Goal: Task Accomplishment & Management: Manage account settings

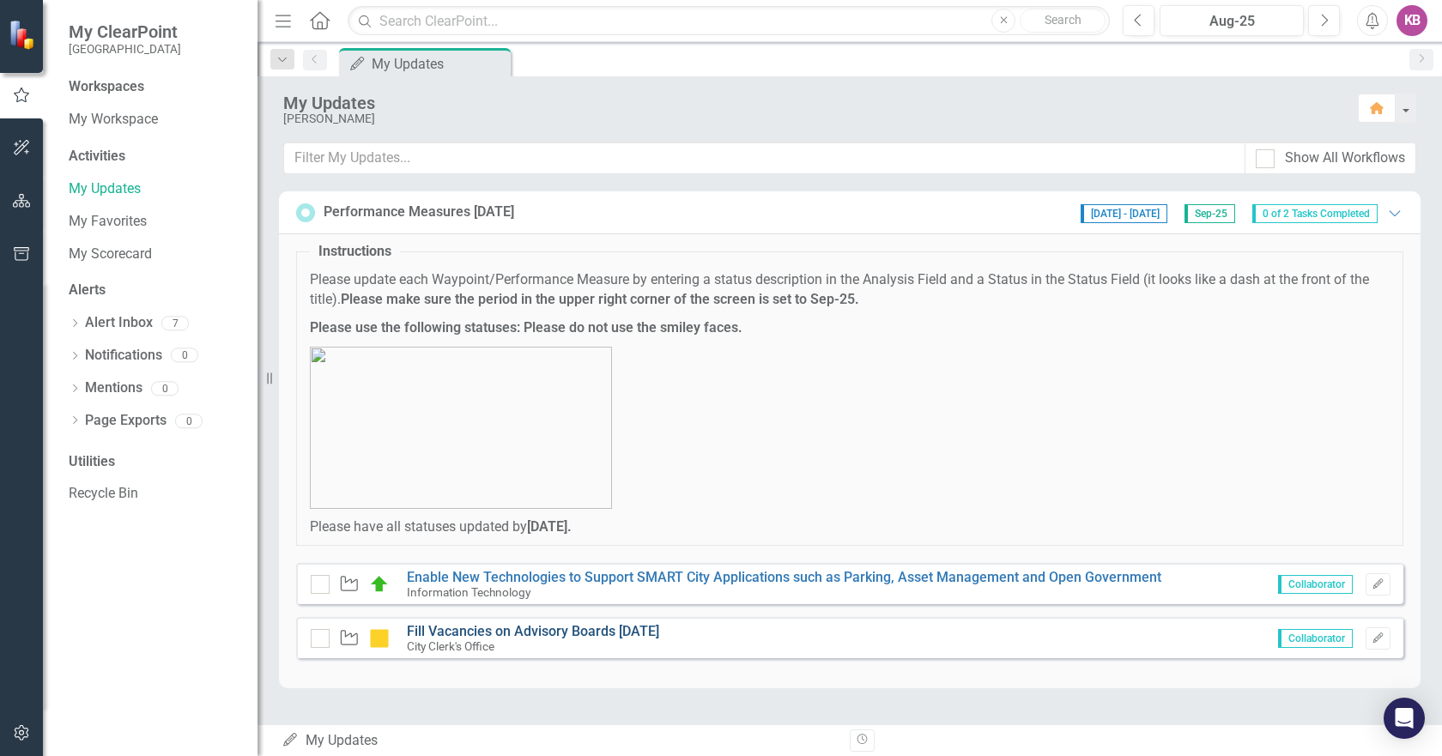
click at [459, 638] on link "Fill Vacancies on Advisory Boards [DATE]" at bounding box center [533, 631] width 252 height 16
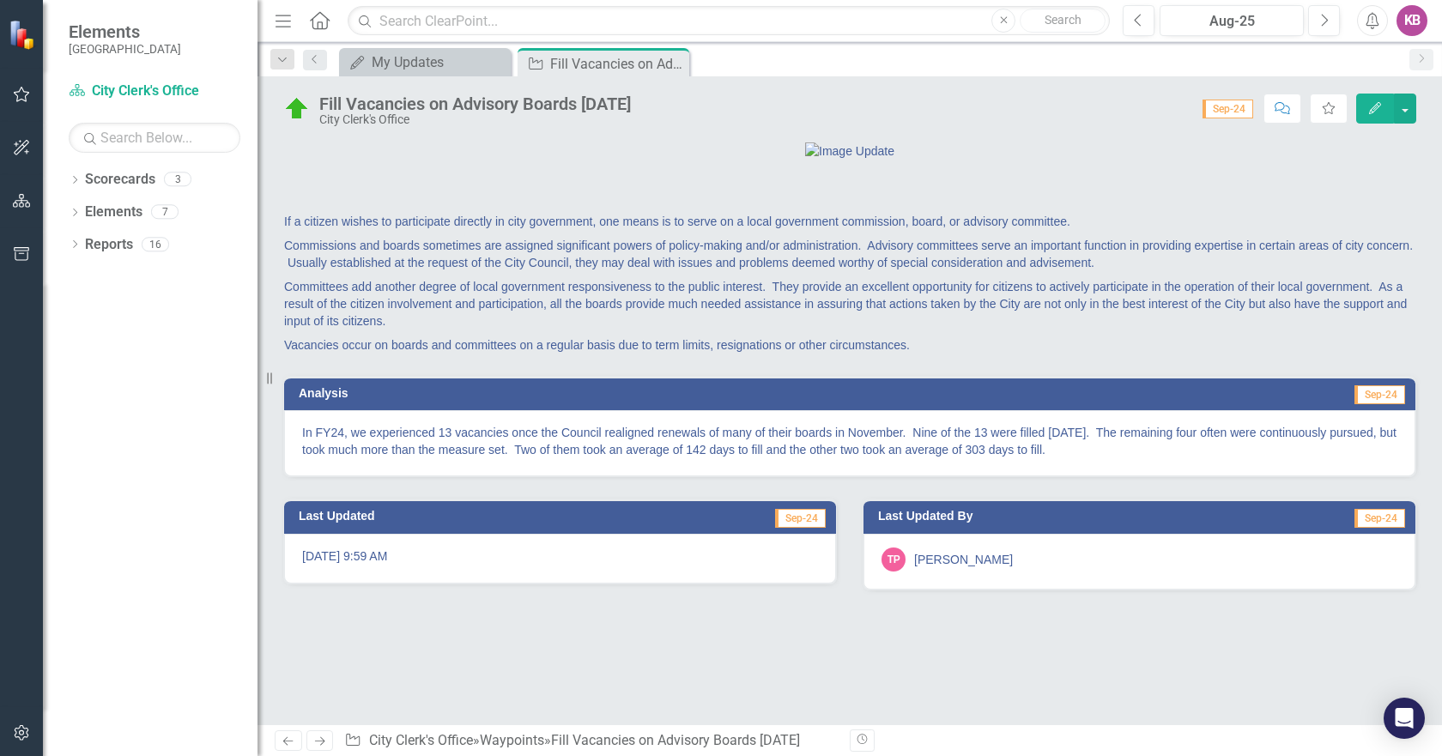
click at [481, 584] on div "[DATE] 9:59 AM" at bounding box center [560, 559] width 552 height 50
click at [623, 531] on td "Sep-24" at bounding box center [719, 519] width 215 height 26
click at [582, 58] on div "Fill Vacancies on Advisory Boards [DATE]" at bounding box center [596, 63] width 92 height 21
click at [472, 65] on div "My Updates" at bounding box center [428, 62] width 113 height 21
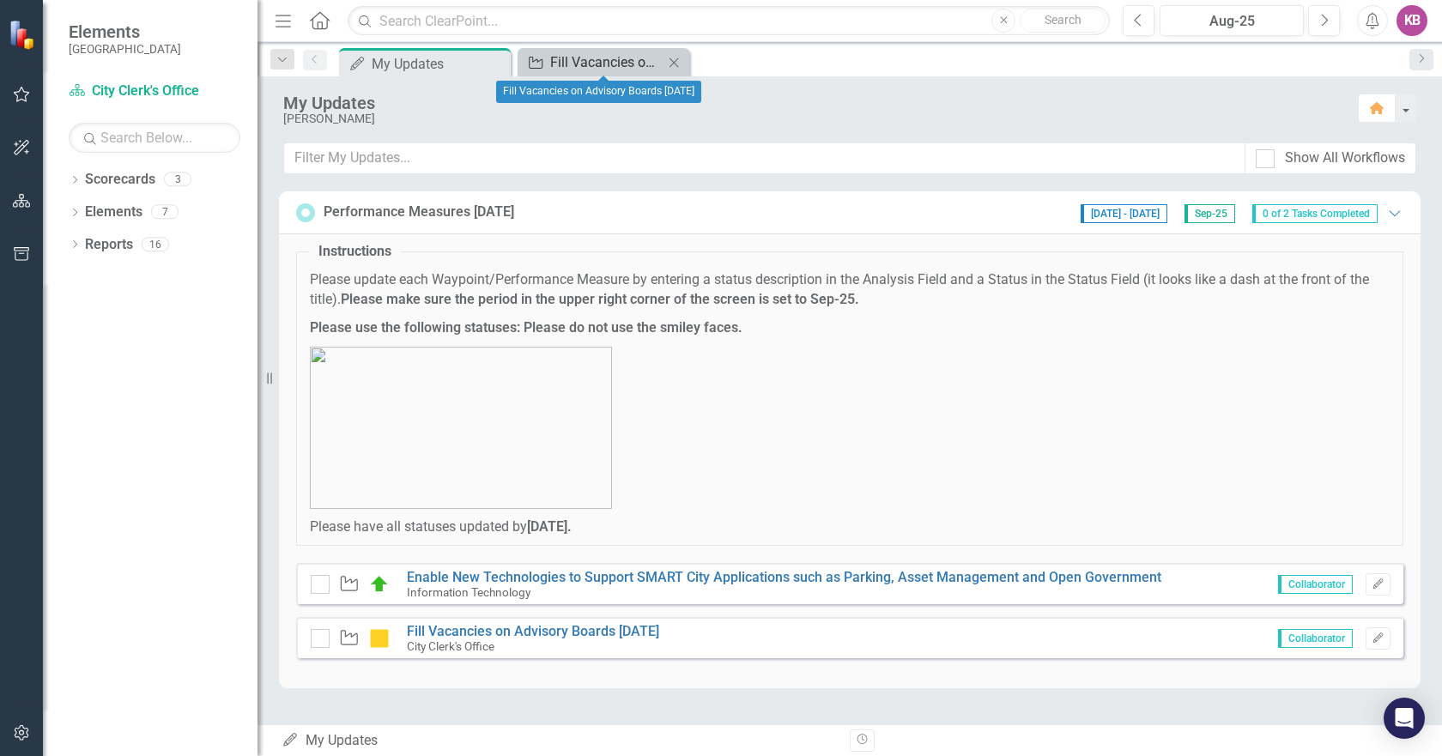
click at [596, 57] on div "Fill Vacancies on Advisory Boards [DATE]" at bounding box center [606, 62] width 113 height 21
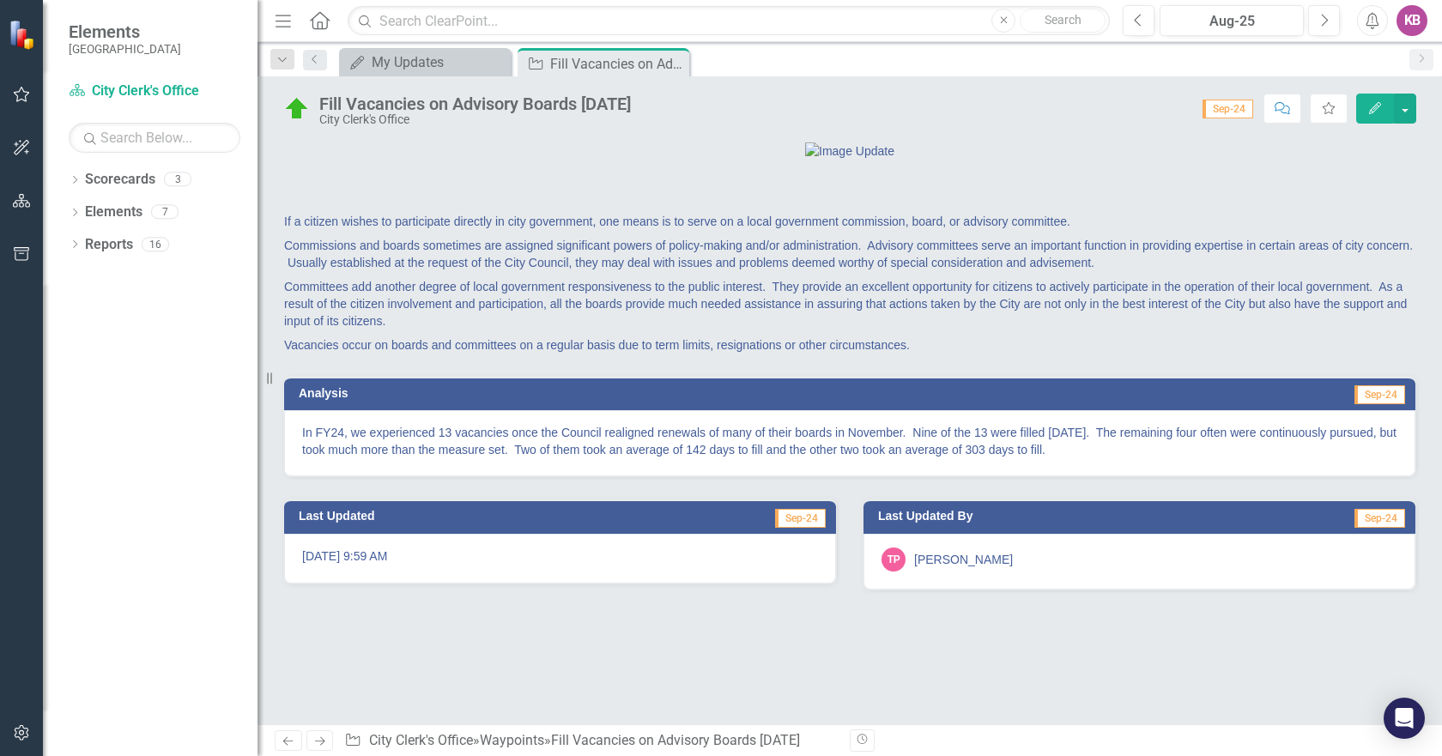
click at [1379, 106] on icon "button" at bounding box center [1375, 108] width 12 height 12
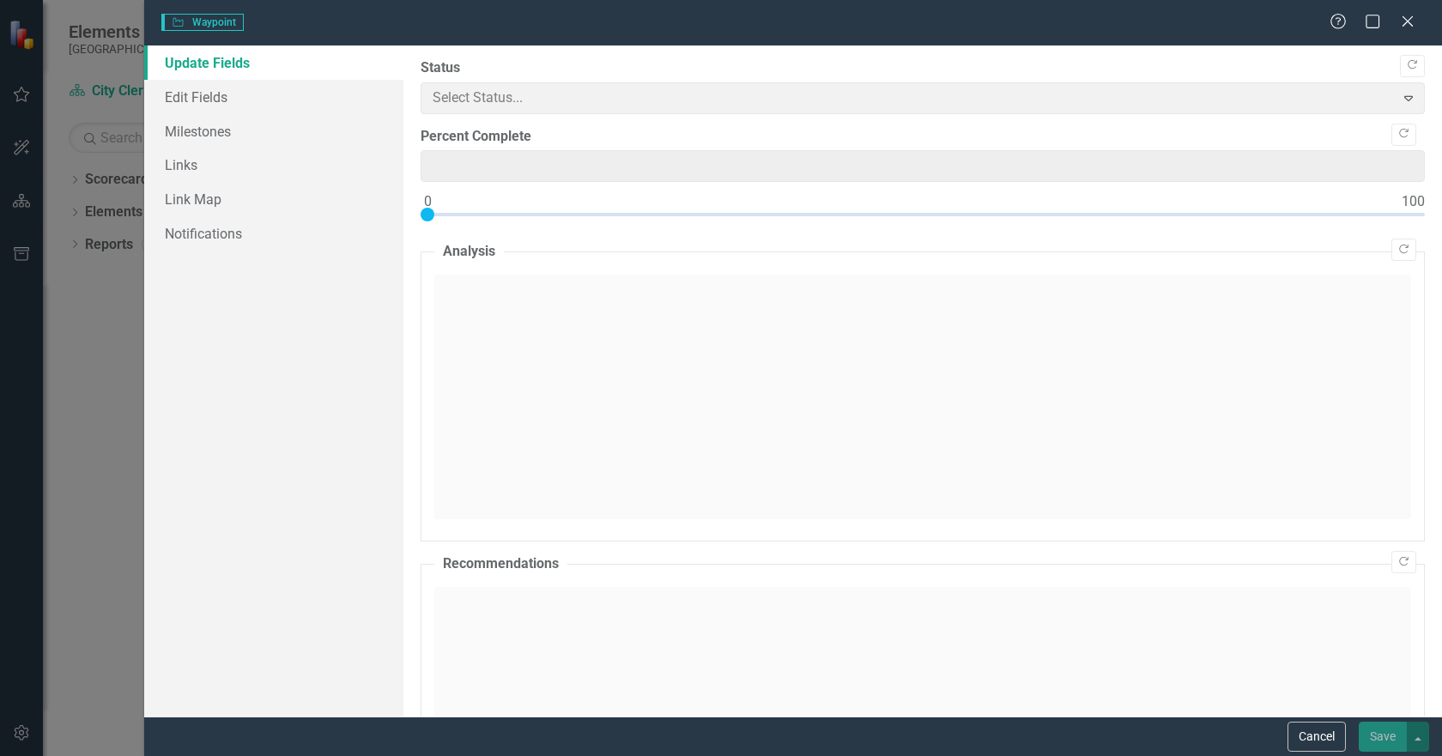
type input "0"
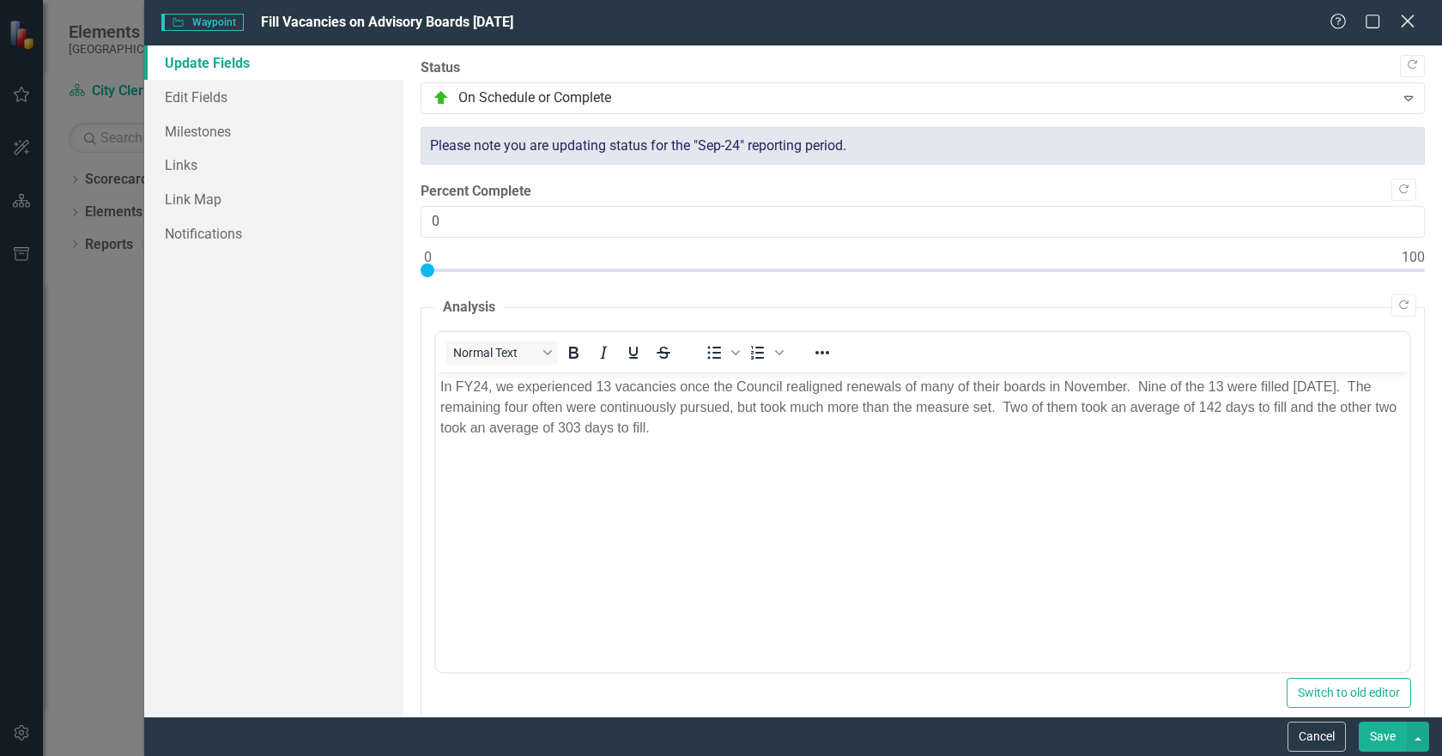
click at [1407, 21] on icon at bounding box center [1407, 21] width 13 height 13
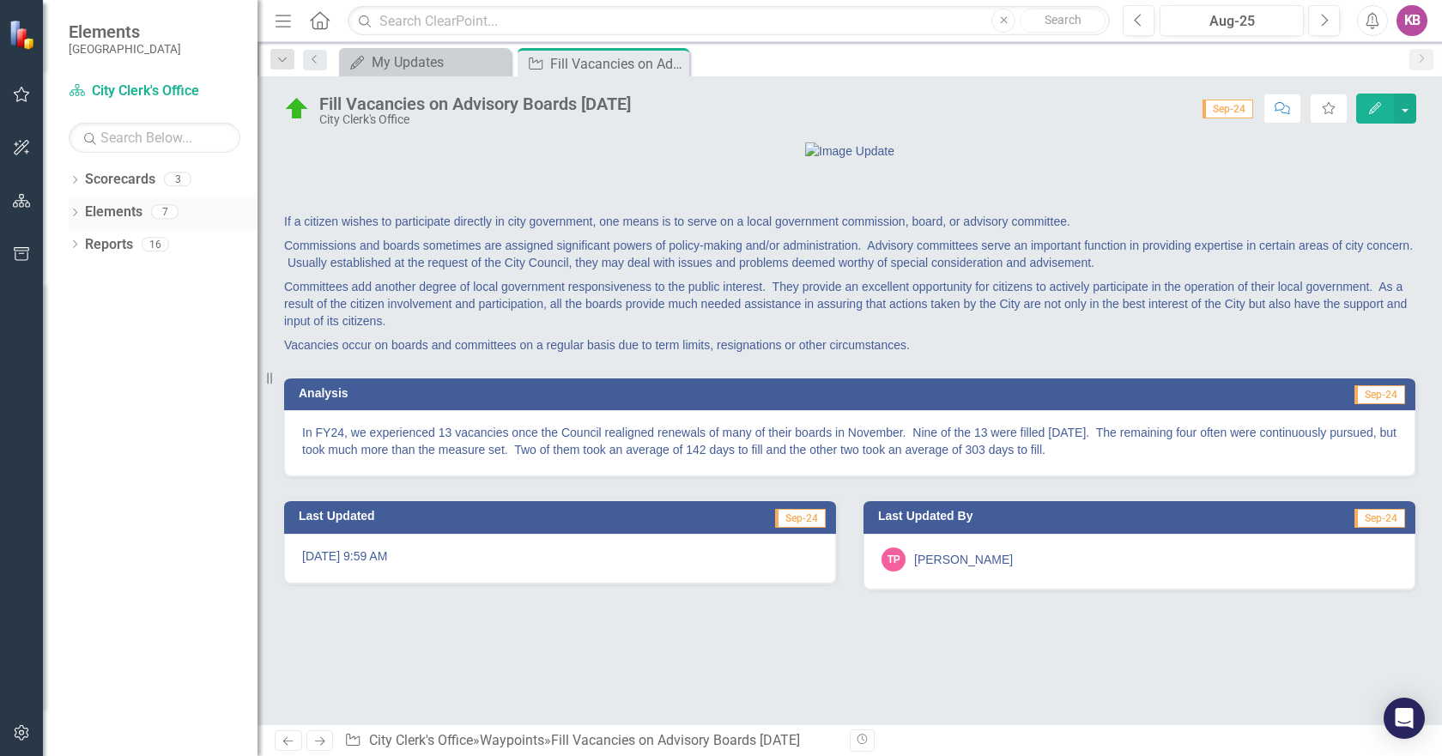
click at [97, 215] on link "Elements" at bounding box center [114, 213] width 58 height 20
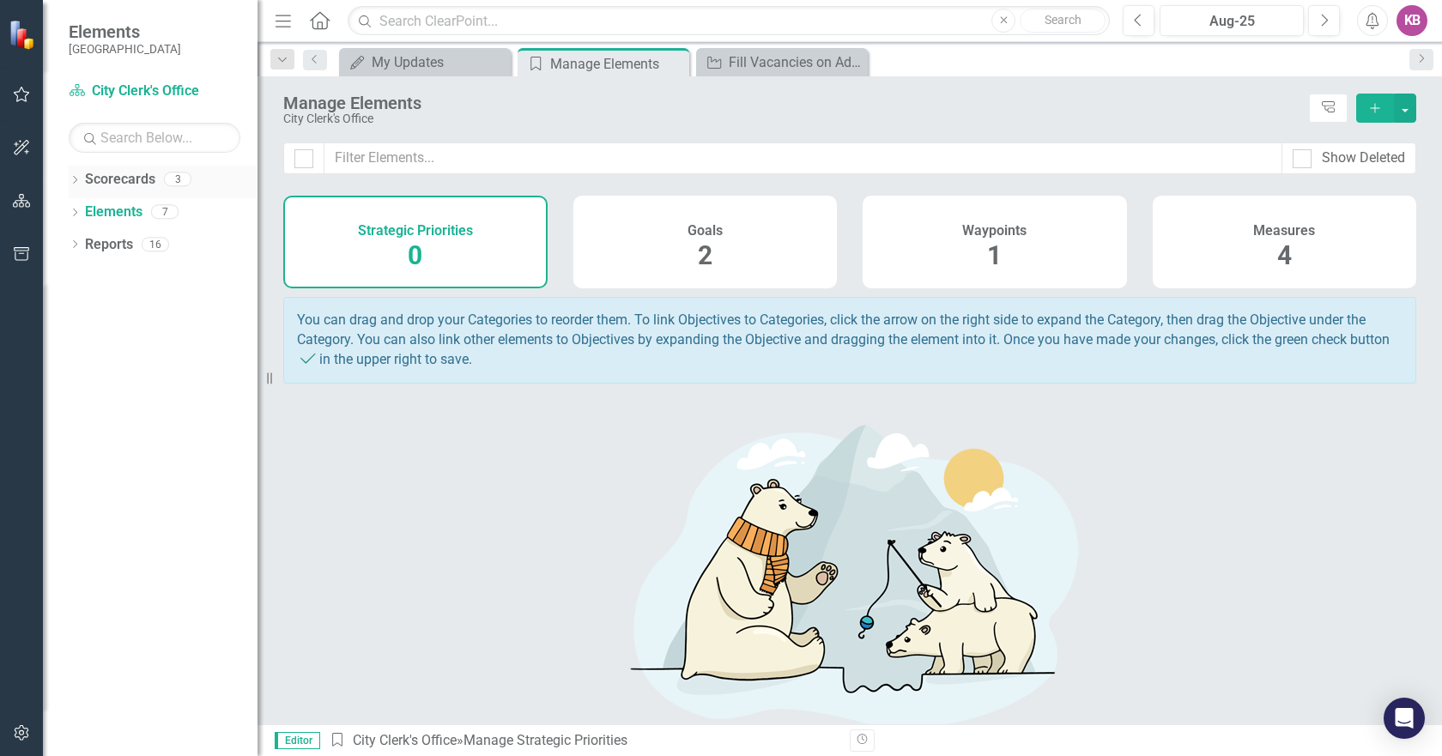
click at [130, 186] on link "Scorecards" at bounding box center [120, 180] width 70 height 20
click at [106, 246] on link "Reports" at bounding box center [109, 245] width 48 height 20
click at [754, 58] on div "Fill Vacancies on Advisory Boards [DATE]" at bounding box center [785, 62] width 113 height 21
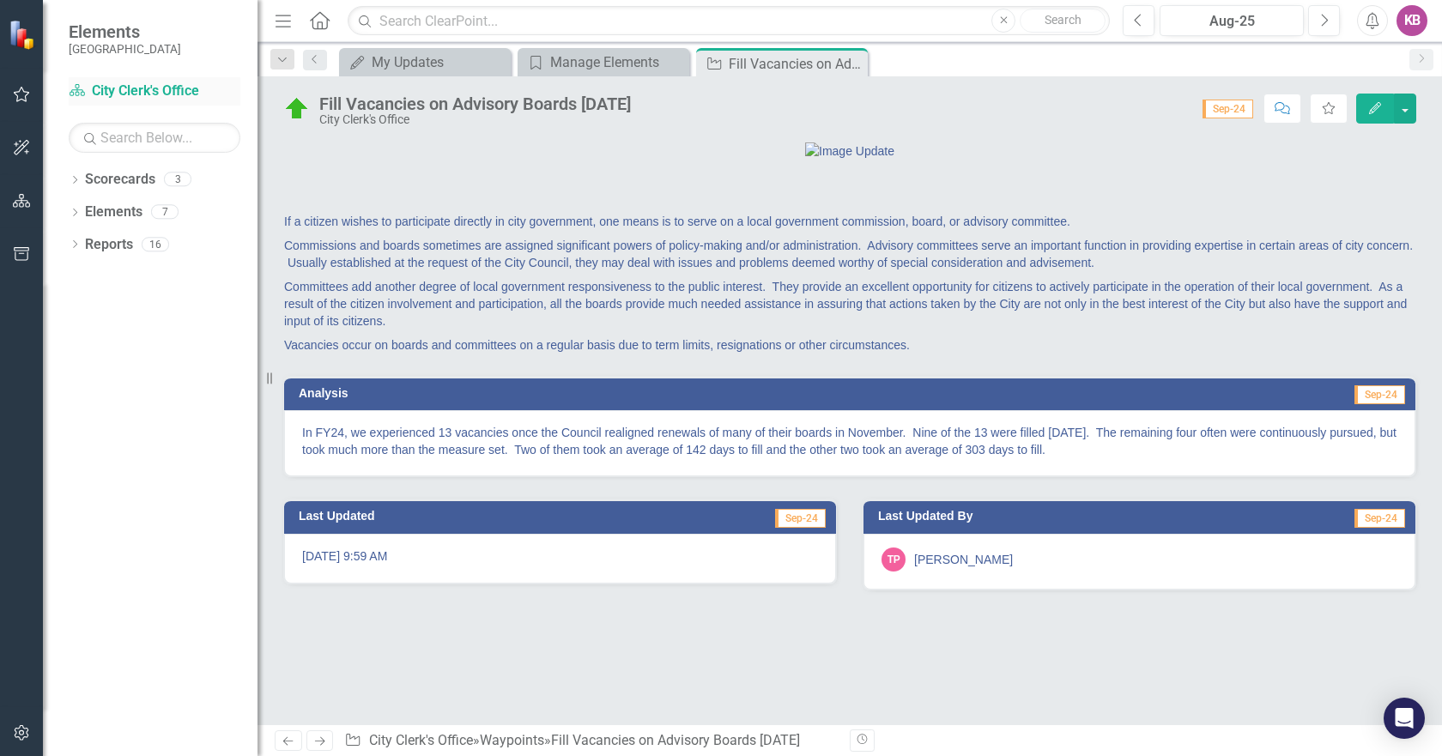
click at [166, 88] on link "Scorecard City Clerk's Office" at bounding box center [155, 92] width 172 height 20
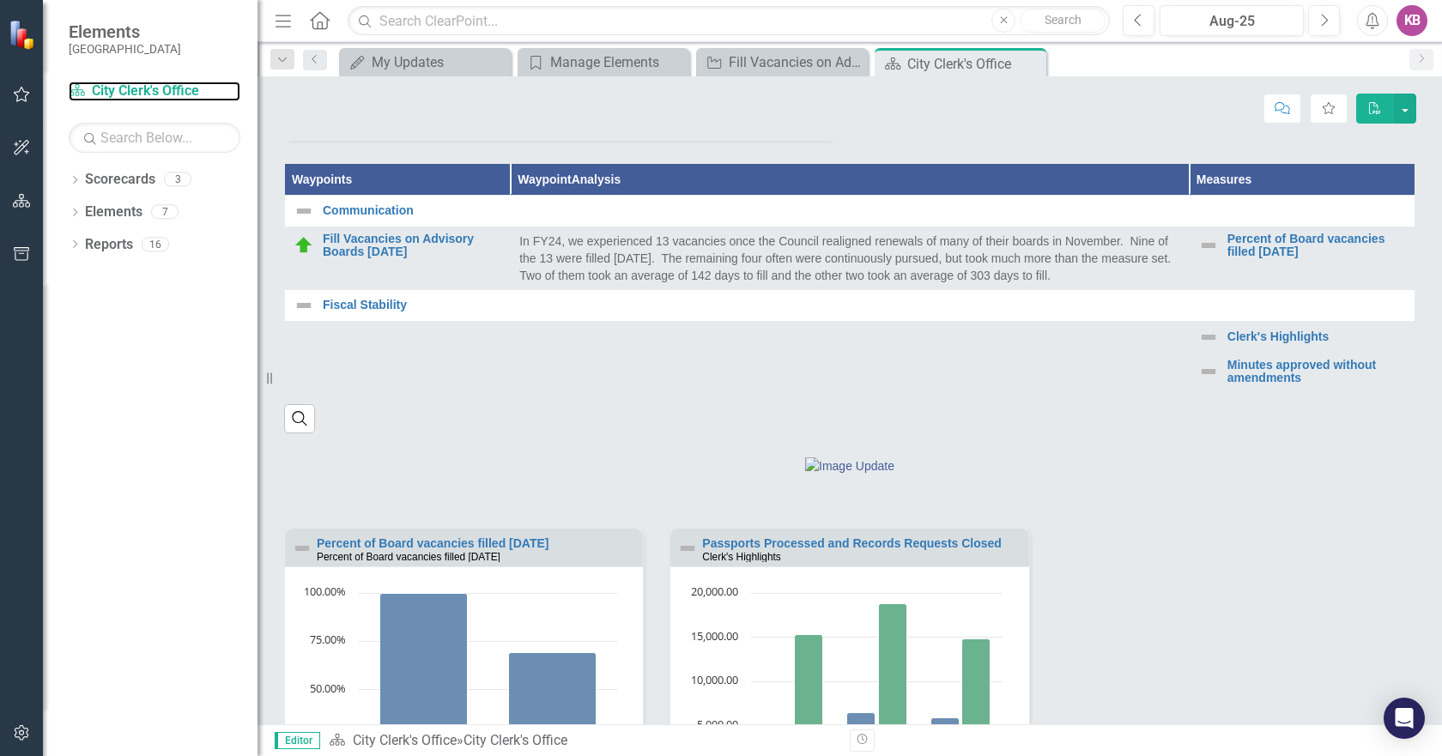
scroll to position [710, 0]
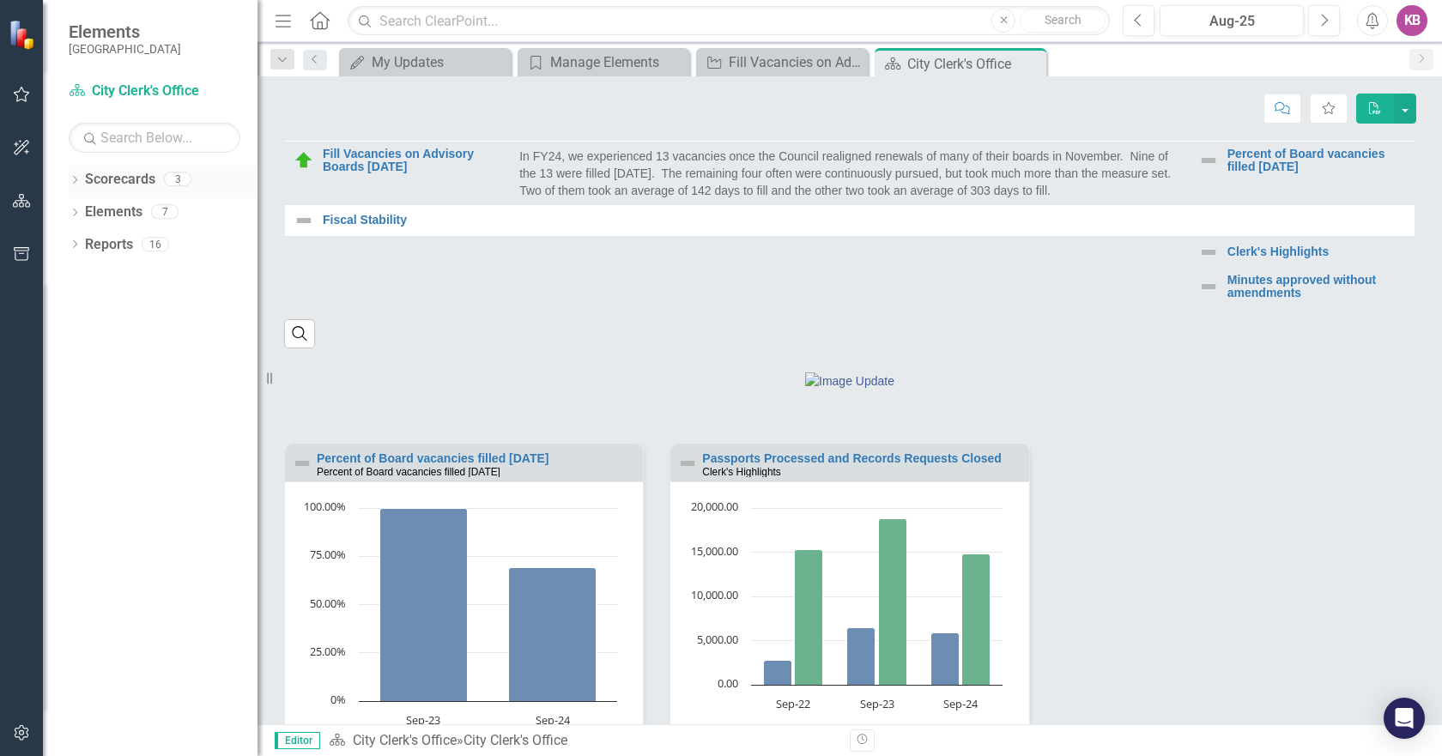
click at [128, 186] on link "Scorecards" at bounding box center [120, 180] width 70 height 20
click at [136, 131] on input "text" at bounding box center [155, 138] width 172 height 30
click at [159, 87] on link "Scorecard City Clerk's Office" at bounding box center [155, 92] width 172 height 20
click at [1031, 64] on icon "Close" at bounding box center [1029, 64] width 17 height 14
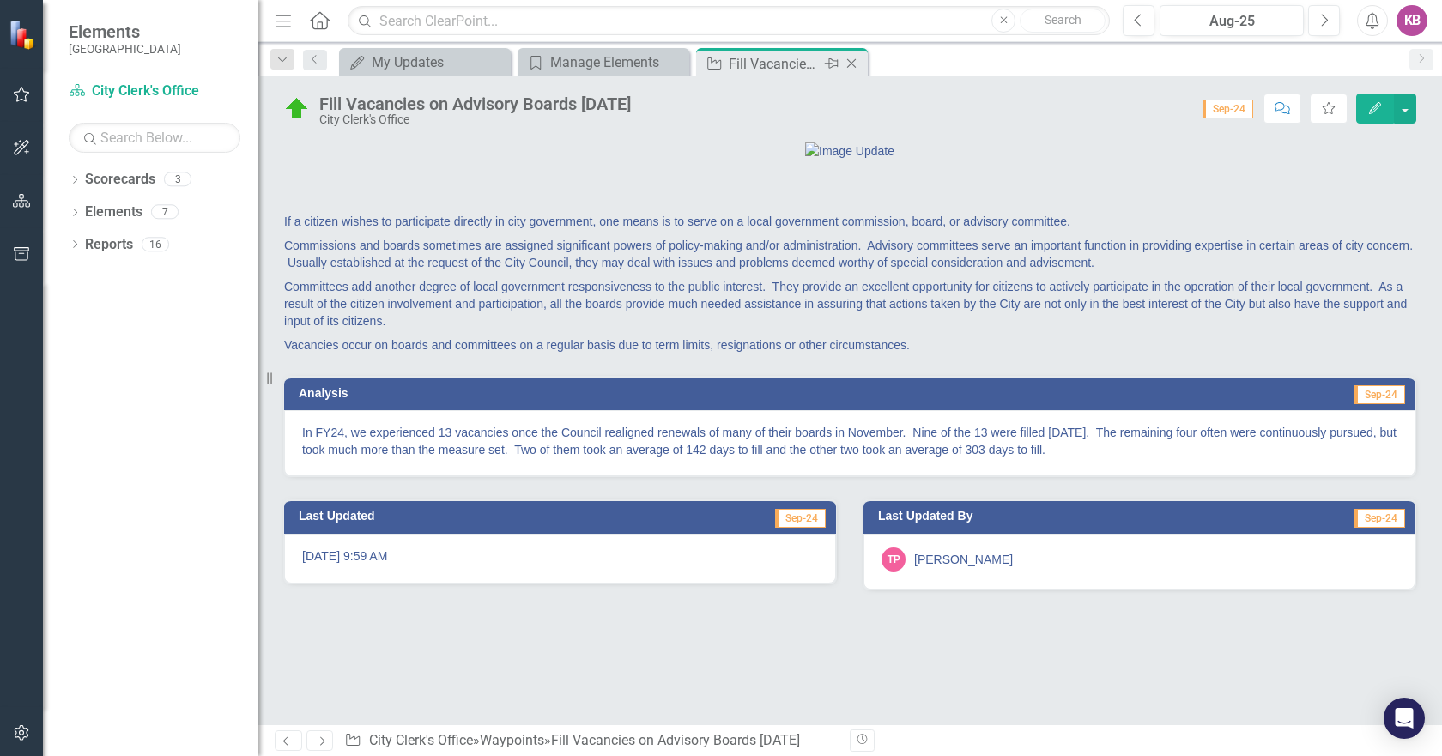
click at [857, 68] on icon "Close" at bounding box center [851, 64] width 17 height 14
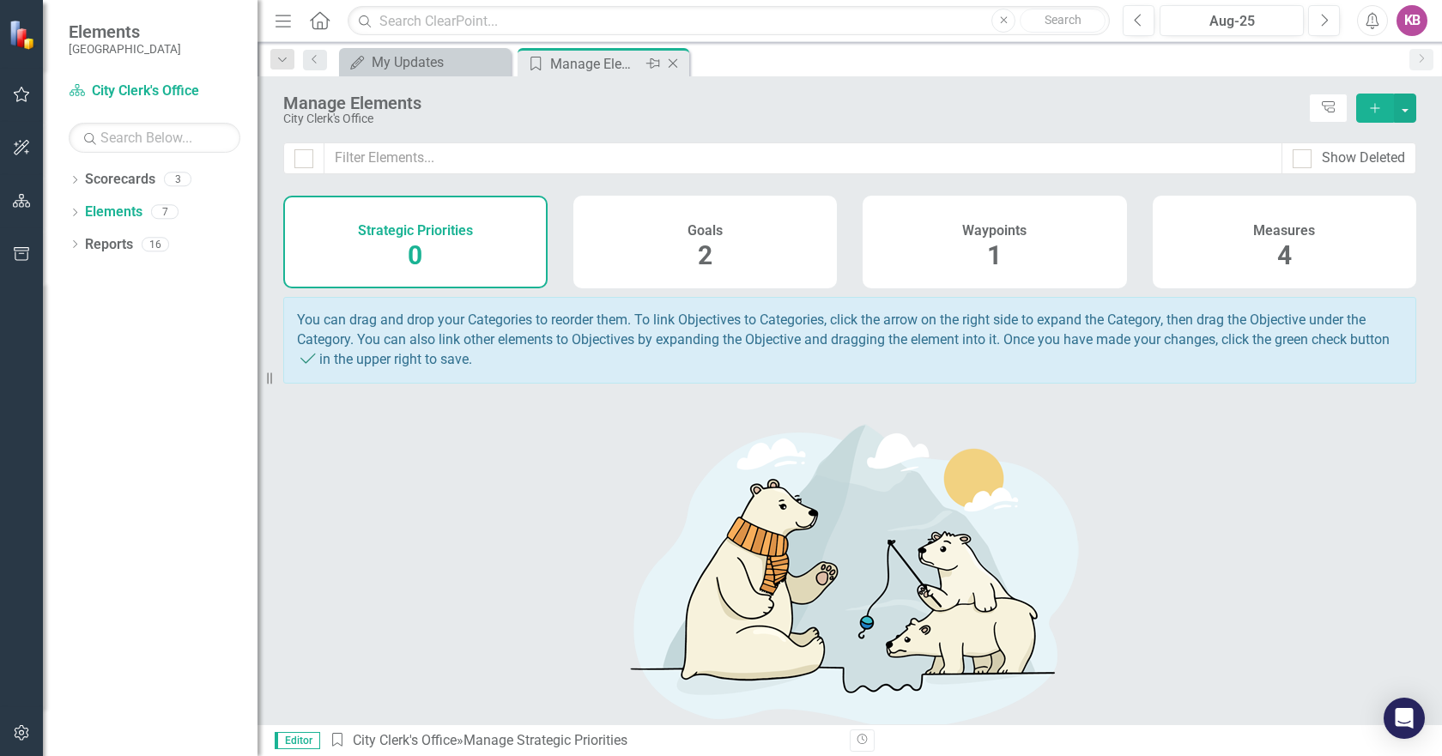
click at [676, 68] on icon "Close" at bounding box center [672, 64] width 17 height 14
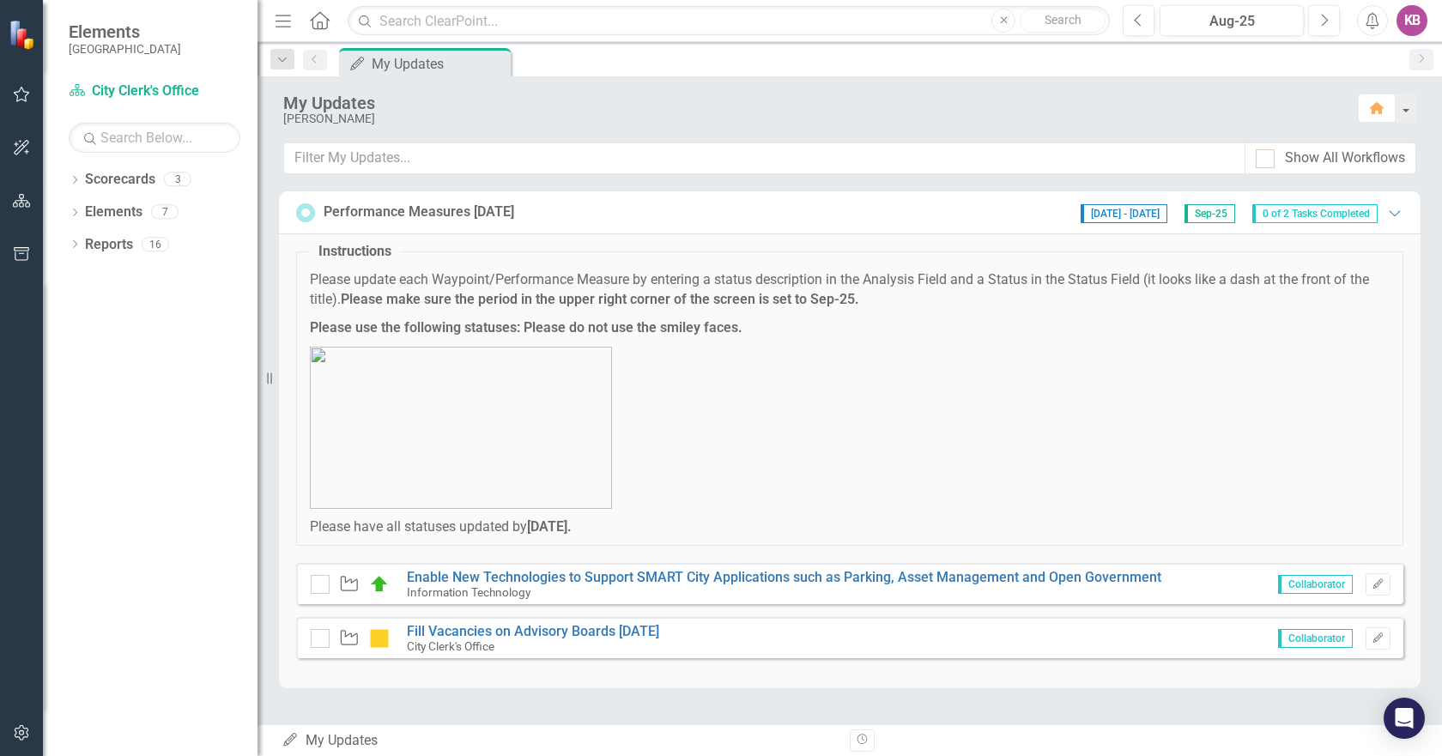
click at [1305, 216] on span "0 of 2 Tasks Completed" at bounding box center [1314, 213] width 125 height 19
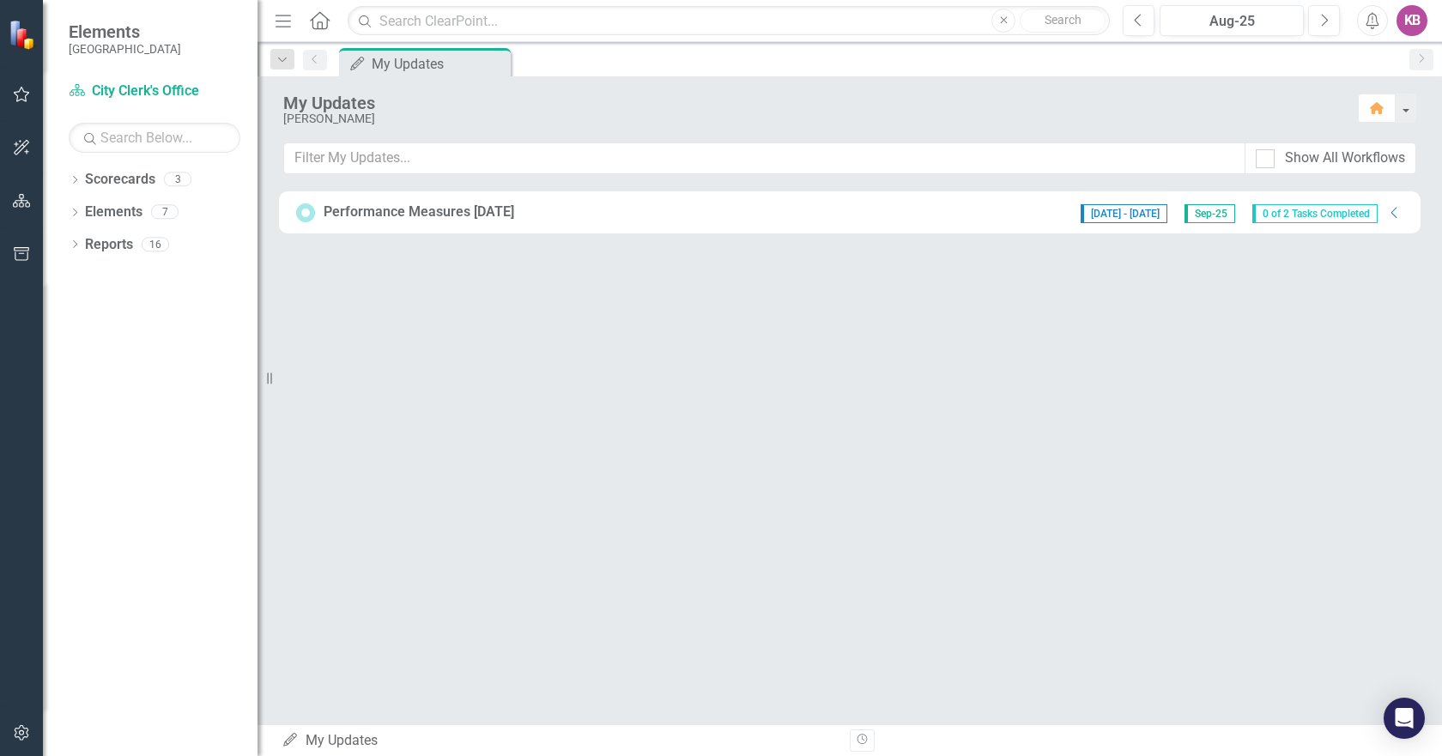
click at [1322, 217] on span "0 of 2 Tasks Completed" at bounding box center [1314, 213] width 125 height 19
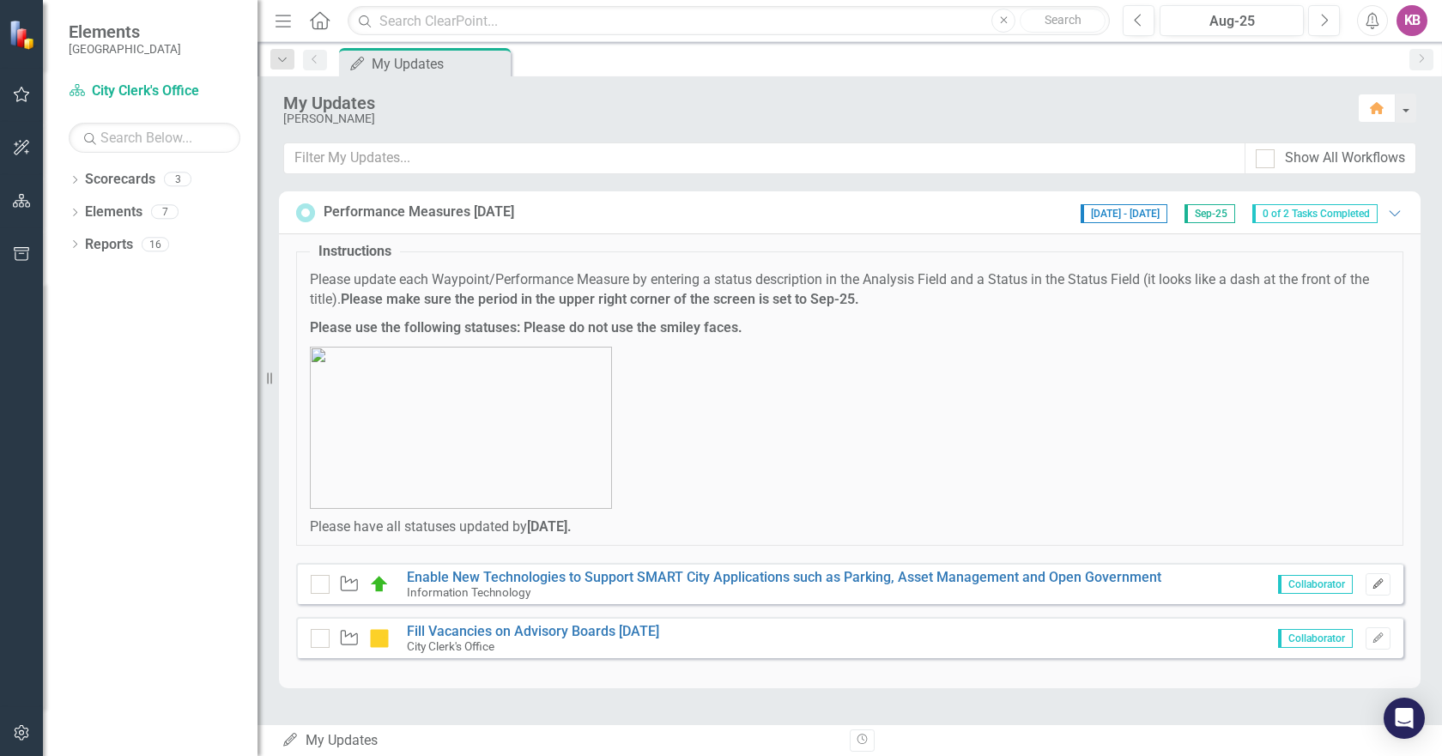
click at [1375, 590] on button "Edit" at bounding box center [1378, 584] width 25 height 22
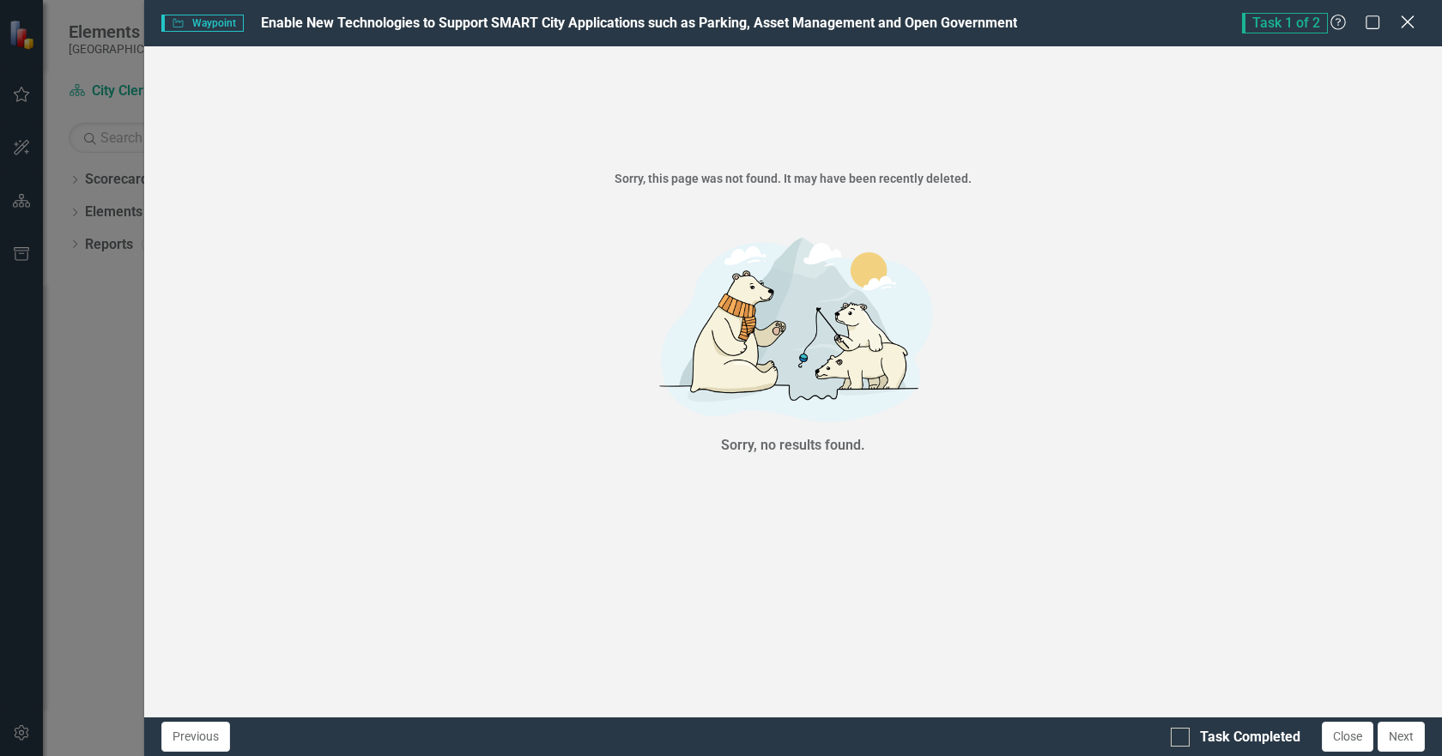
click at [1410, 26] on icon "Close" at bounding box center [1407, 22] width 21 height 16
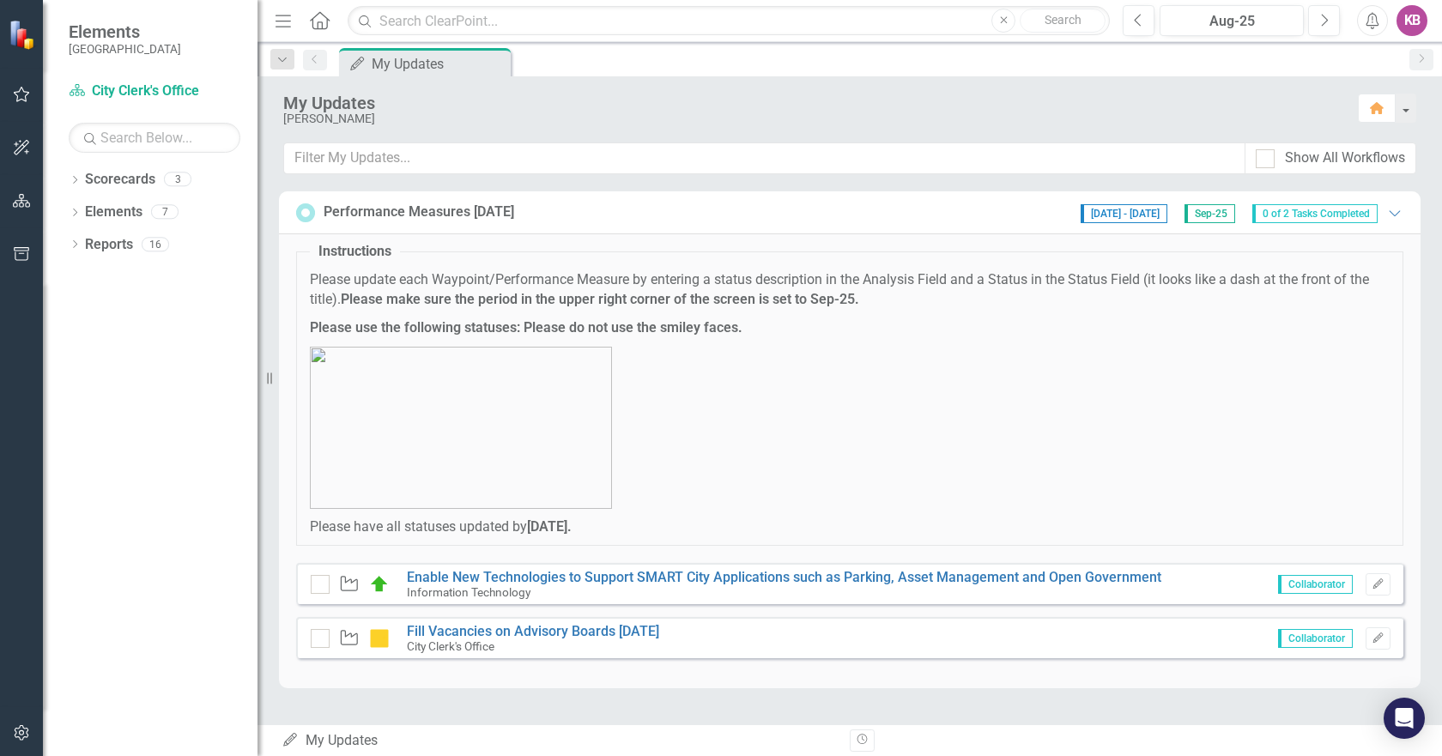
click at [288, 743] on icon at bounding box center [290, 740] width 14 height 14
click at [1404, 111] on button "button" at bounding box center [1405, 108] width 22 height 29
click at [1145, 218] on span "[DATE] - [DATE]" at bounding box center [1124, 213] width 87 height 19
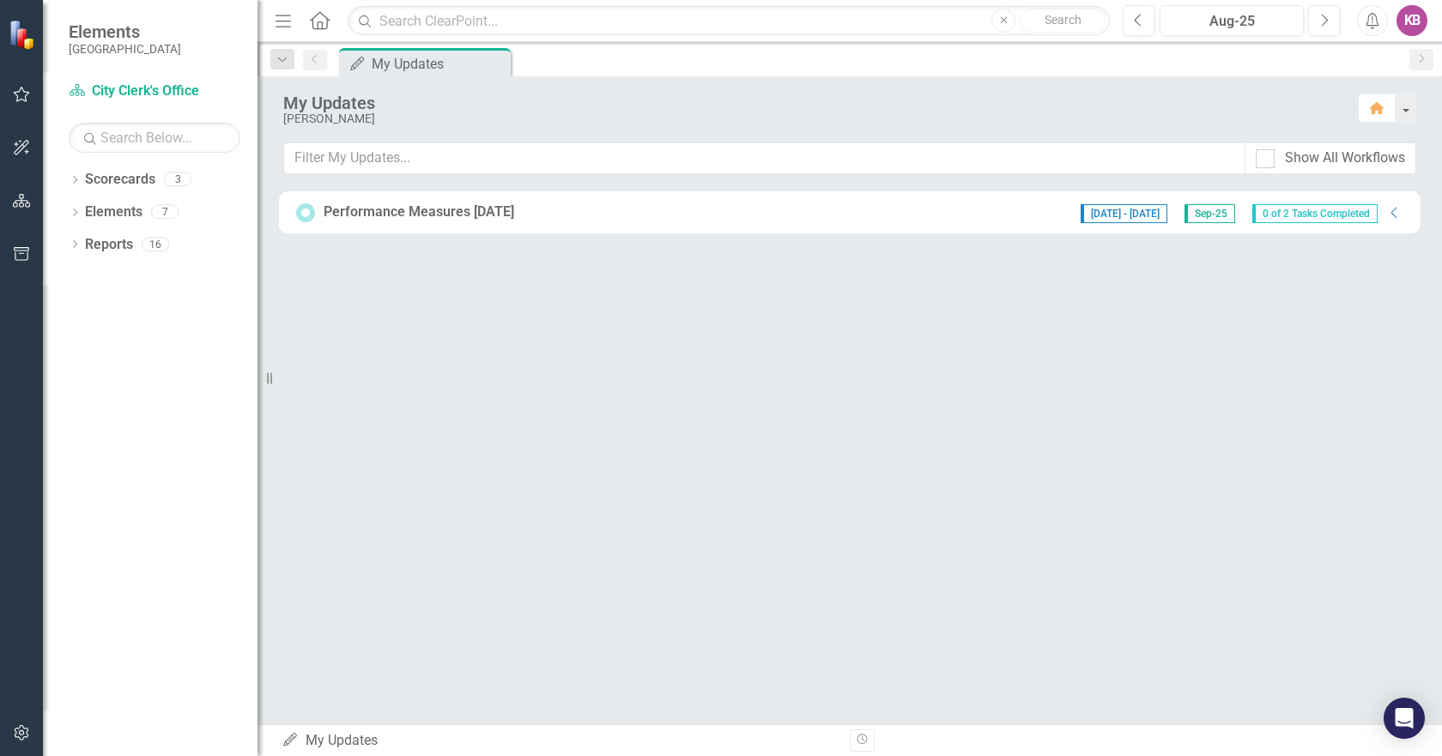
click at [1105, 219] on span "[DATE] - [DATE]" at bounding box center [1124, 213] width 87 height 19
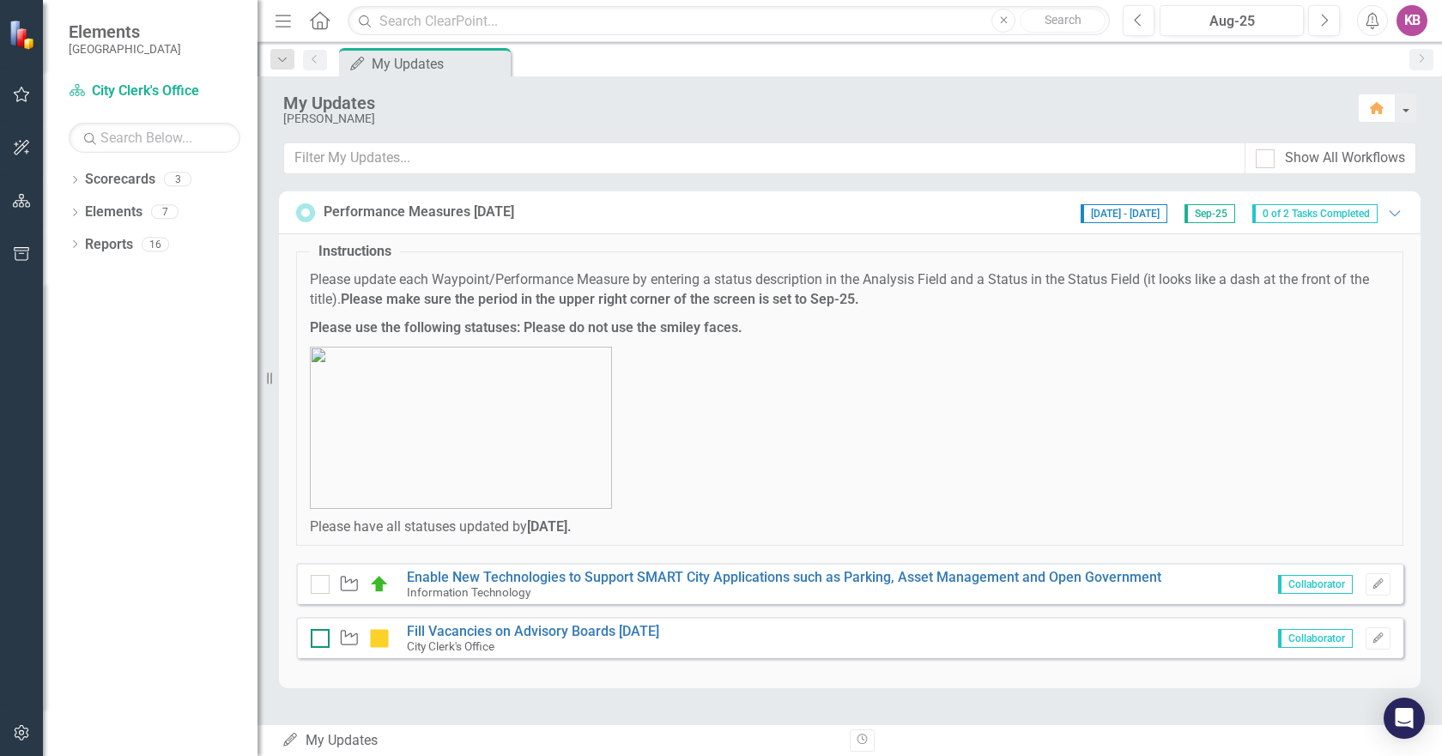
click at [324, 642] on div at bounding box center [320, 638] width 19 height 19
click at [322, 640] on input "checkbox" at bounding box center [316, 634] width 11 height 11
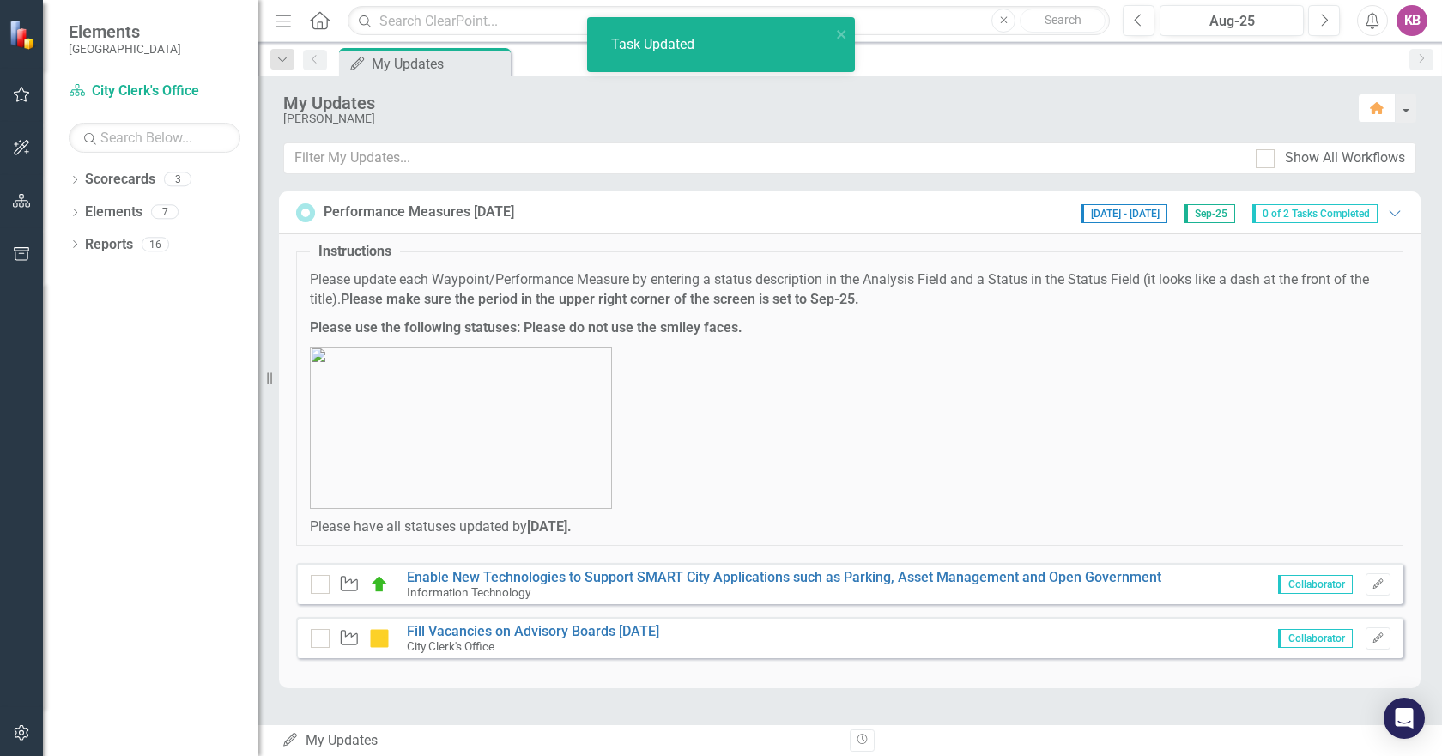
checkbox input "true"
click at [445, 634] on link "Fill Vacancies on Advisory Boards [DATE]" at bounding box center [533, 631] width 252 height 16
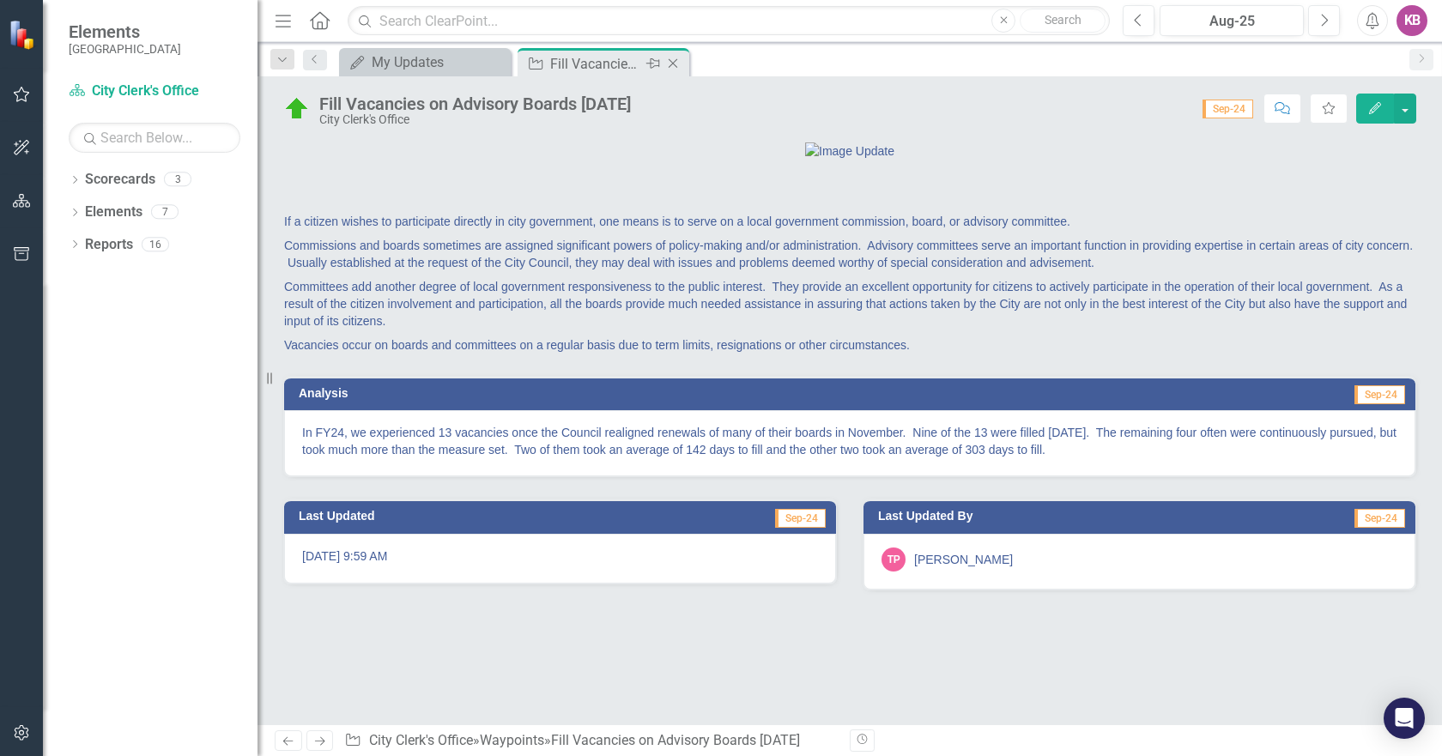
click at [567, 69] on div "Fill Vacancies on Advisory Boards [DATE]" at bounding box center [596, 63] width 92 height 21
click at [457, 70] on div "My Updates" at bounding box center [428, 62] width 113 height 21
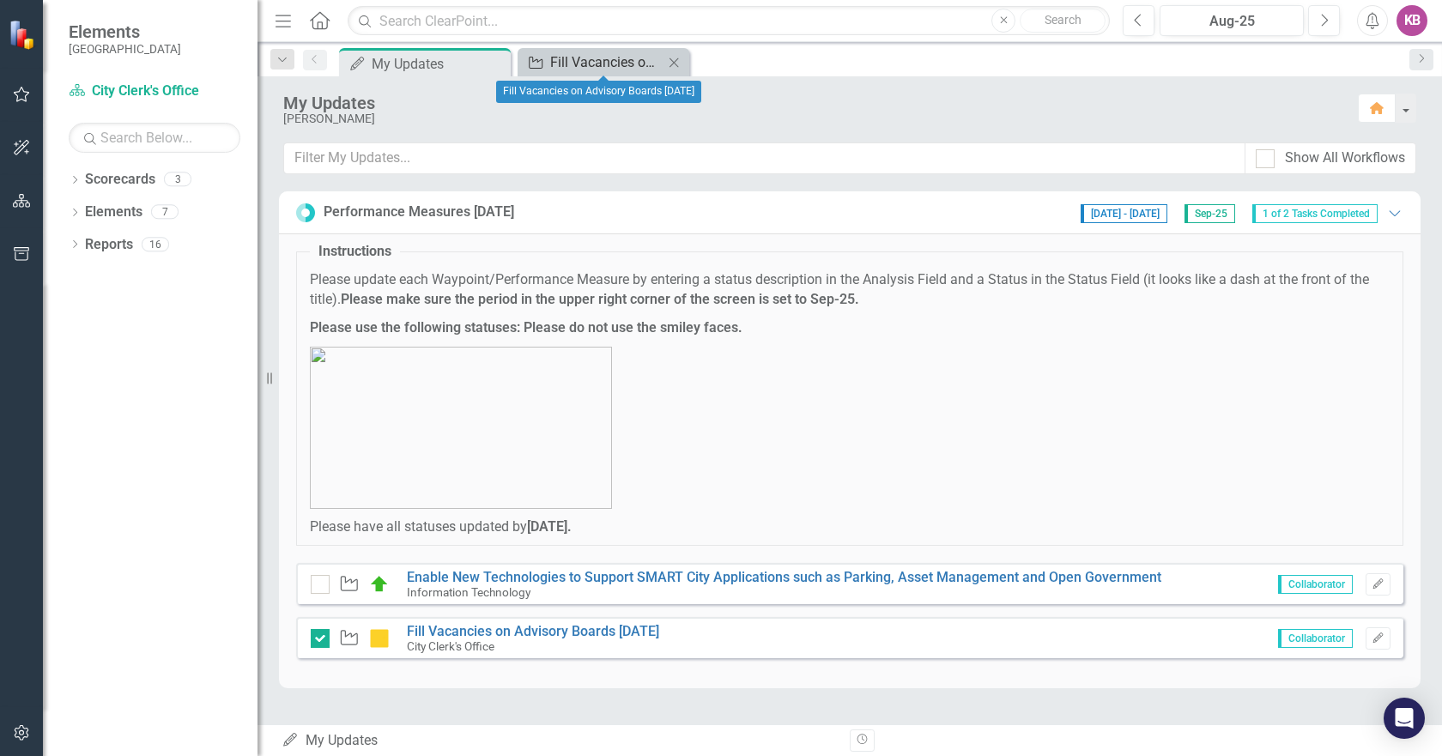
click at [569, 62] on div "Fill Vacancies on Advisory Boards [DATE]" at bounding box center [606, 62] width 113 height 21
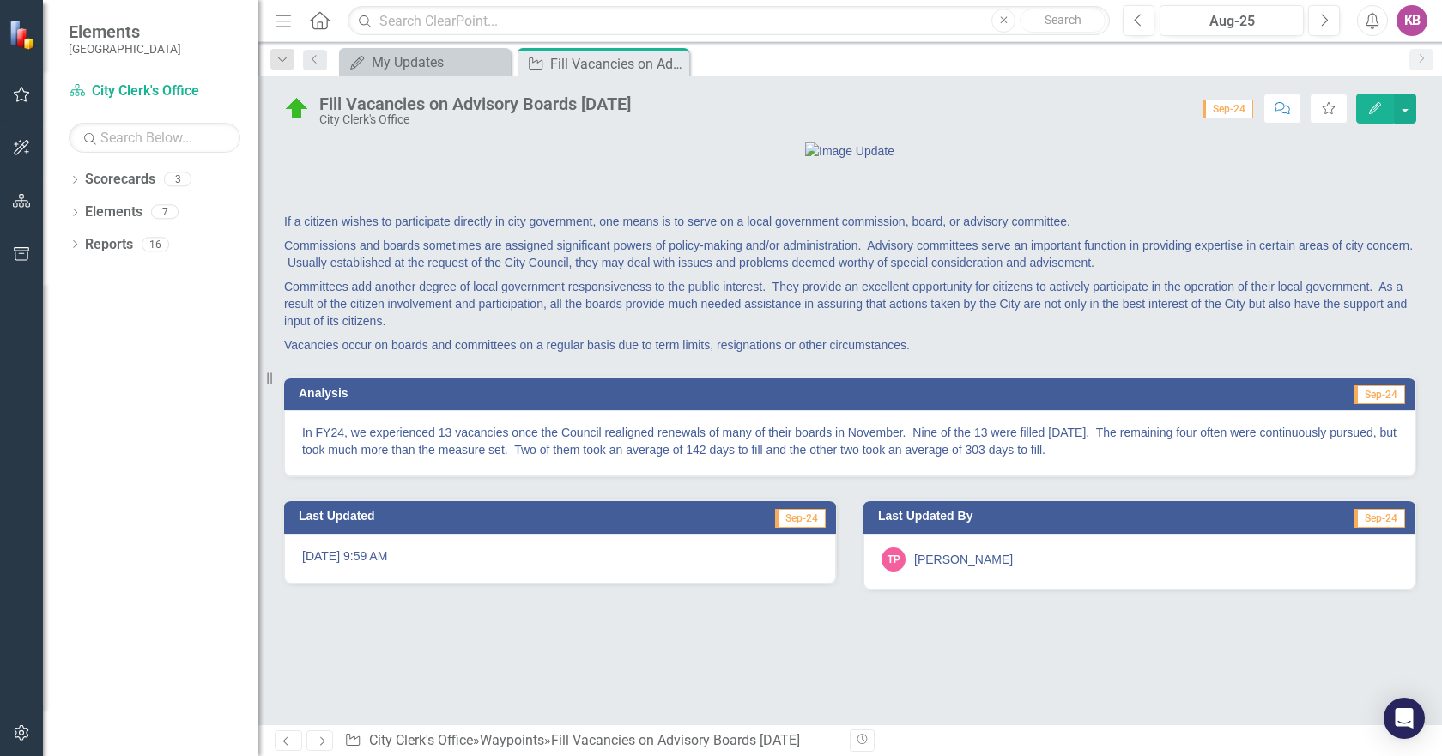
click at [1225, 112] on span "Sep-24" at bounding box center [1228, 109] width 51 height 19
click at [1318, 19] on button "Next" at bounding box center [1324, 20] width 32 height 31
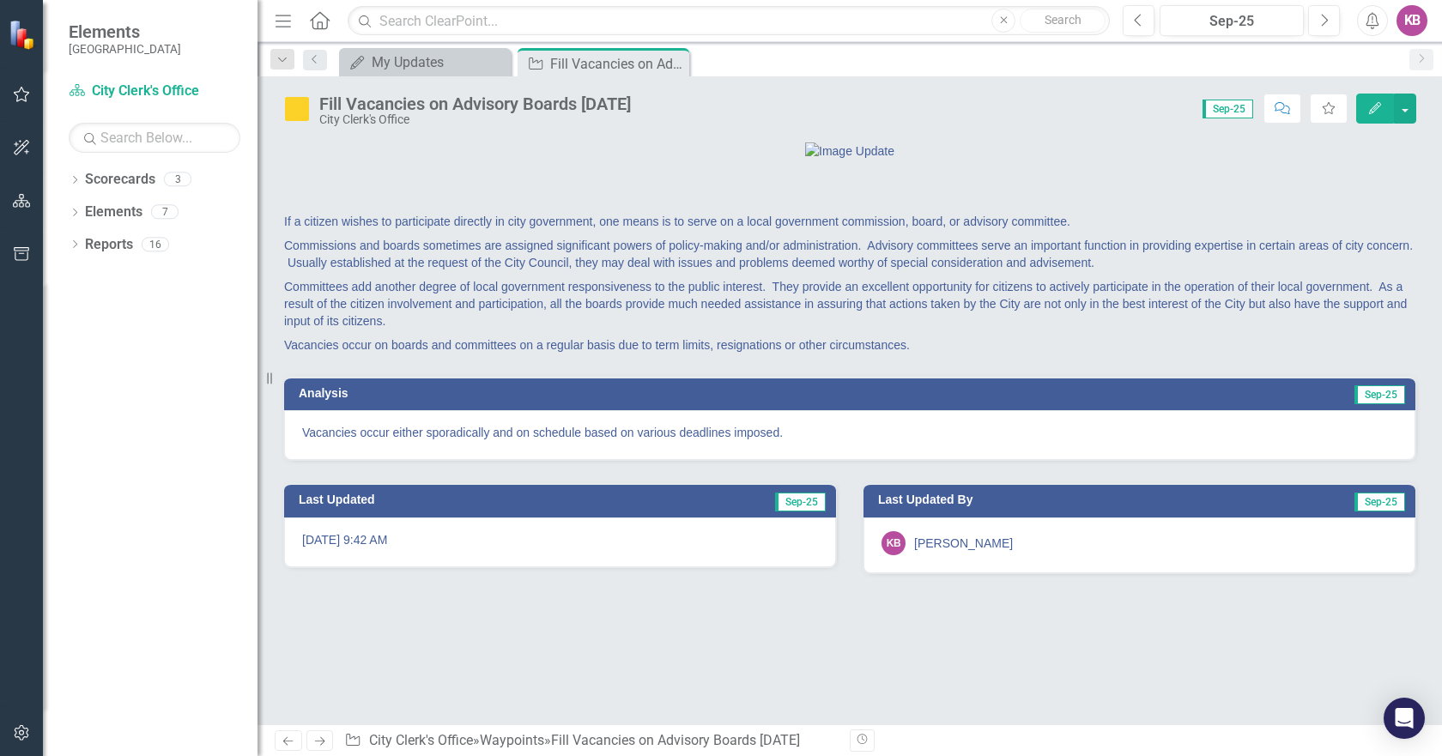
click at [1389, 404] on span "Sep-25" at bounding box center [1379, 394] width 51 height 19
click at [1375, 106] on icon "Edit" at bounding box center [1374, 108] width 15 height 12
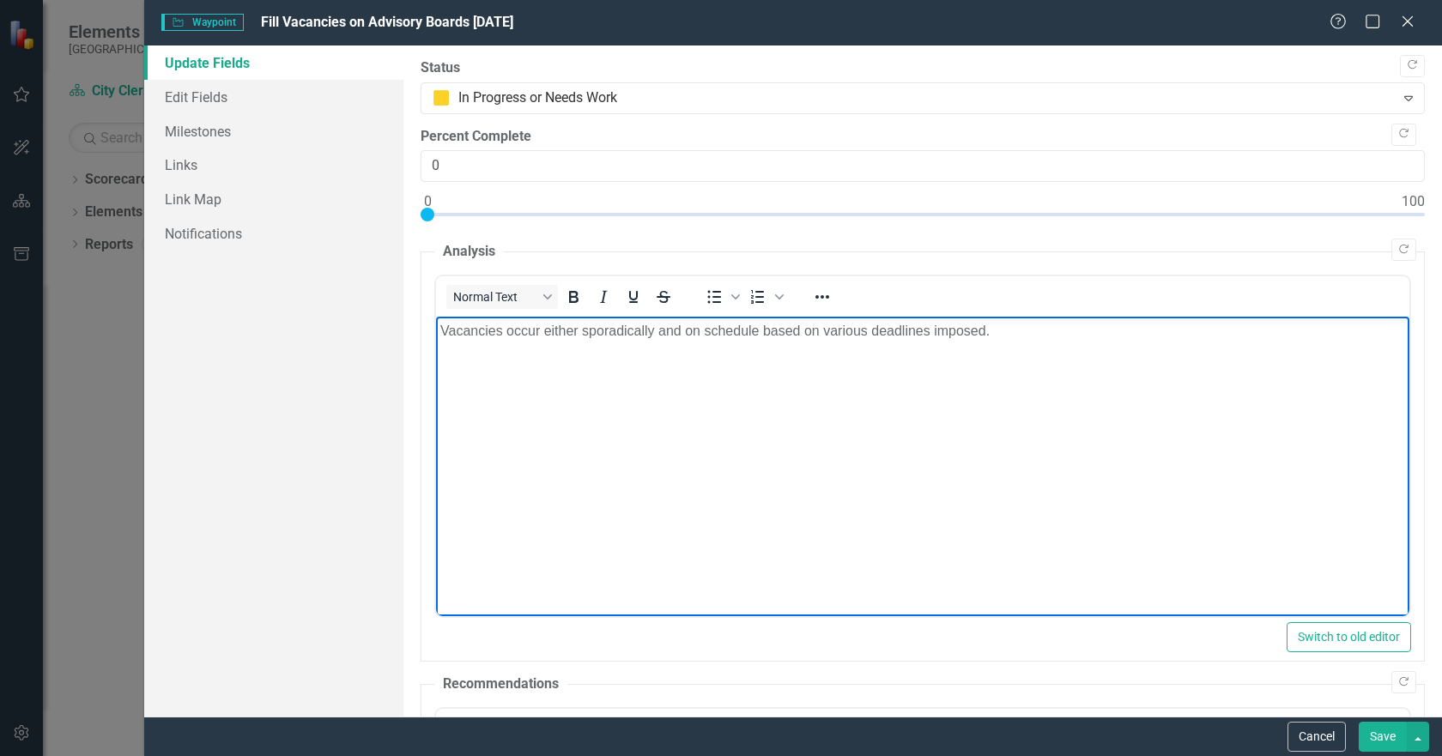
drag, startPoint x: 659, startPoint y: 331, endPoint x: 689, endPoint y: 317, distance: 33.4
click at [659, 330] on p "Vacancies occur either sporadically and on schedule based on various deadlines …" at bounding box center [922, 331] width 965 height 21
click at [736, 352] on p "Vacancies occur either sporadically due to unexpected resignation or on a sched…" at bounding box center [922, 341] width 965 height 41
click at [818, 350] on p "Vacancies occur either sporadically due to unexpected resignation or on a sched…" at bounding box center [922, 341] width 965 height 41
drag, startPoint x: 744, startPoint y: 351, endPoint x: 761, endPoint y: 347, distance: 17.7
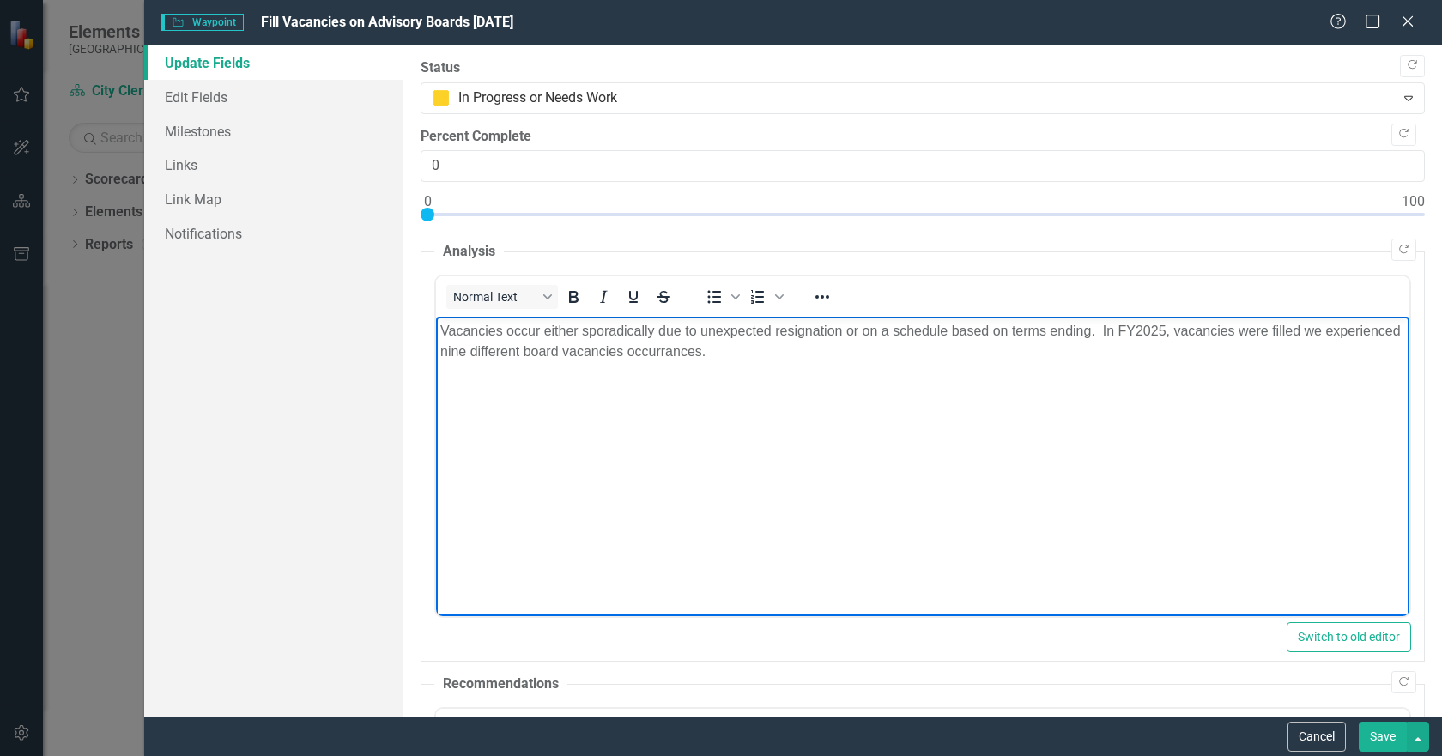
click at [746, 351] on p "Vacancies occur either sporadically due to unexpected resignation or on a sched…" at bounding box center [922, 341] width 965 height 41
click at [518, 351] on p "Vacancies occur either sporadically due to unexpected resignation or on a sched…" at bounding box center [922, 352] width 965 height 62
click at [785, 348] on p "Vacancies occur either sporadically due to unexpected resignation or on a sched…" at bounding box center [922, 352] width 965 height 62
drag, startPoint x: 856, startPoint y: 350, endPoint x: 925, endPoint y: 350, distance: 69.5
click at [925, 350] on p "Vacancies occur either sporadically due to unexpected resignation or on a sched…" at bounding box center [922, 352] width 965 height 62
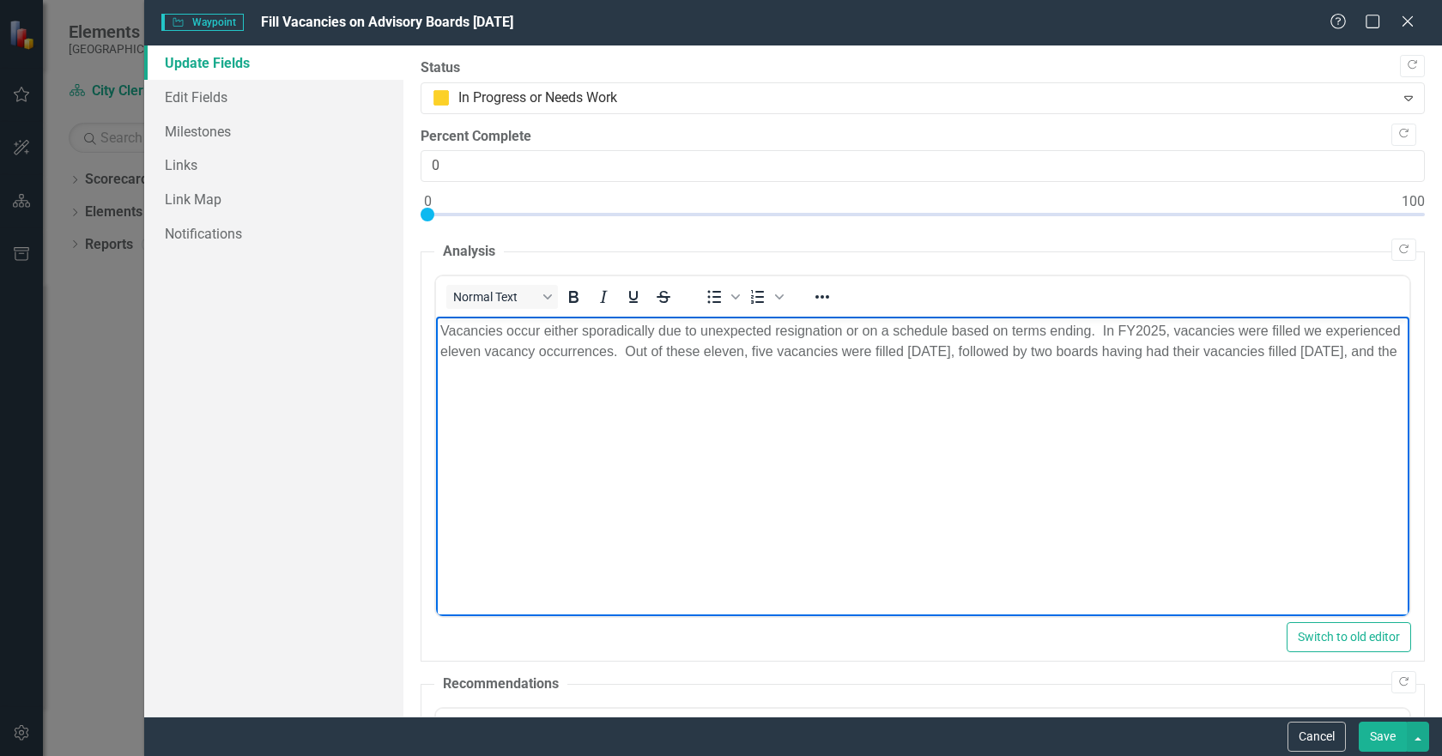
click at [1116, 348] on p "Vacancies occur either sporadically due to unexpected resignation or on a sched…" at bounding box center [922, 341] width 965 height 41
click at [1102, 353] on p "Vacancies occur either sporadically due to unexpected resignation or on a sched…" at bounding box center [922, 341] width 965 height 41
drag, startPoint x: 674, startPoint y: 373, endPoint x: 815, endPoint y: 376, distance: 141.7
click at [675, 373] on p "Vacancies occur either sporadically due to unexpected resignation or on a sched…" at bounding box center [922, 352] width 965 height 62
drag, startPoint x: 1234, startPoint y: 351, endPoint x: 1252, endPoint y: 335, distance: 24.3
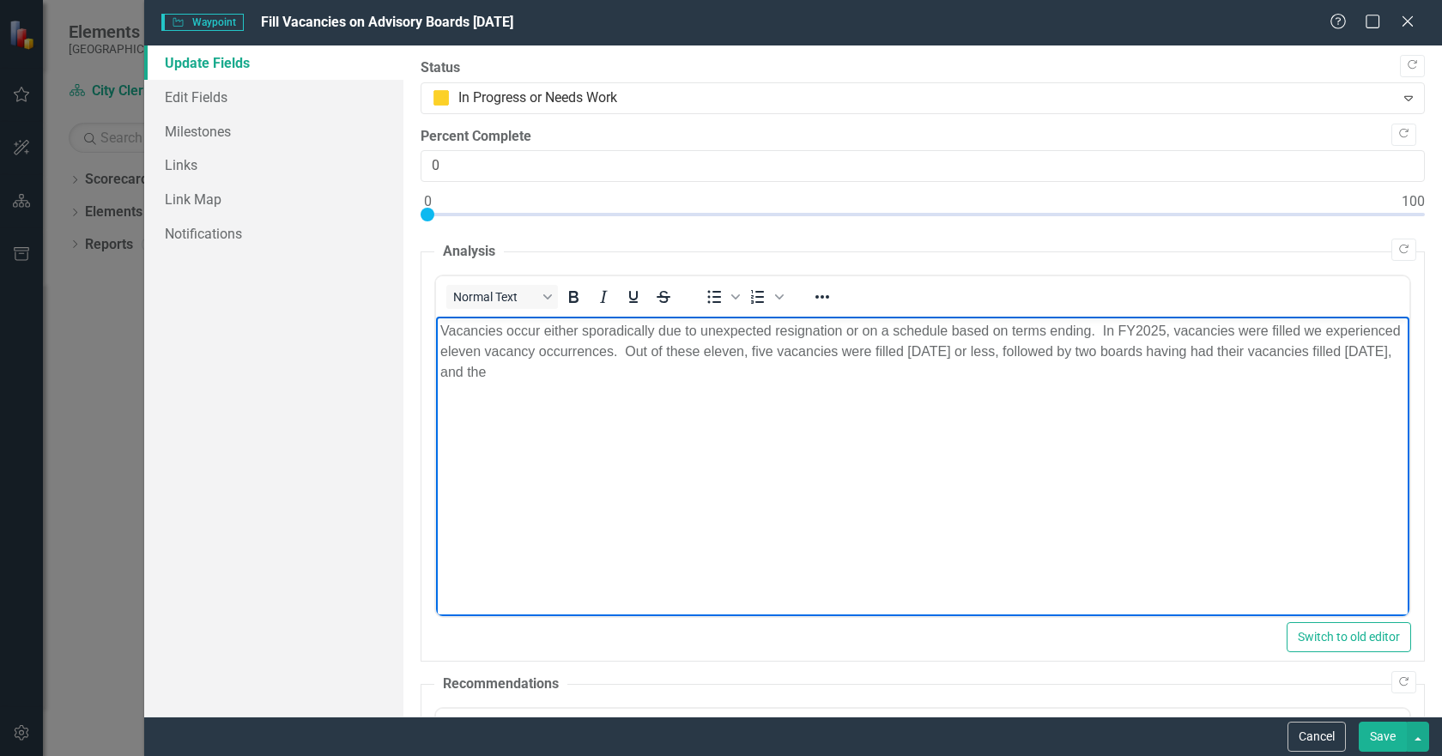
click at [1239, 348] on p "Vacancies occur either sporadically due to unexpected resignation or on a sched…" at bounding box center [922, 352] width 965 height 62
click at [542, 409] on p "Rich Text Area. Press ALT-0 for help." at bounding box center [922, 407] width 965 height 21
click at [439, 328] on body "Vacancies occur either sporadically due to unexpected resignation or on a sched…" at bounding box center [922, 446] width 973 height 258
click at [780, 330] on p "Boards, Committees, and Commission vacancies occur either sporadically due to u…" at bounding box center [922, 352] width 965 height 62
click at [1197, 330] on p "Boards, Committees, and Commission vacancies occur due to terms ending or due t…" at bounding box center [922, 352] width 965 height 62
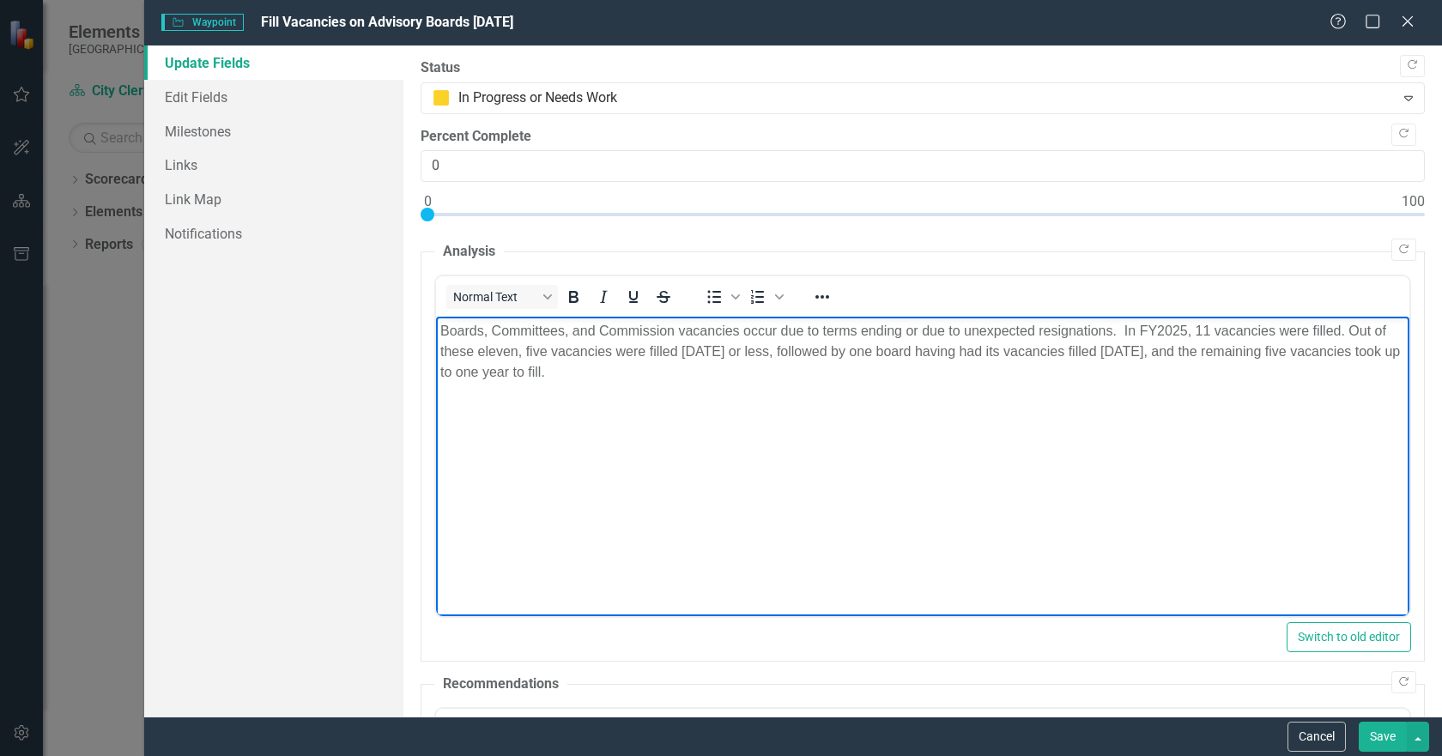
click at [459, 349] on p "Boards, Committees, and Commission vacancies occur due to terms ending or due t…" at bounding box center [922, 352] width 965 height 62
click at [828, 354] on p "Boards, Committees, and Commission vacancies occur due to terms ending or due t…" at bounding box center [922, 352] width 965 height 62
click at [440, 328] on p "Boards, Committees, and Commission vacancies occur due to terms ending or due t…" at bounding box center [922, 341] width 965 height 41
click at [992, 328] on p "City Council appointed Boards, Committees, and Commission vacancies occur due t…" at bounding box center [922, 341] width 965 height 41
click at [1073, 425] on body "City Council appointed Boards, Committees, and Commission vacancies occur due t…" at bounding box center [922, 446] width 973 height 258
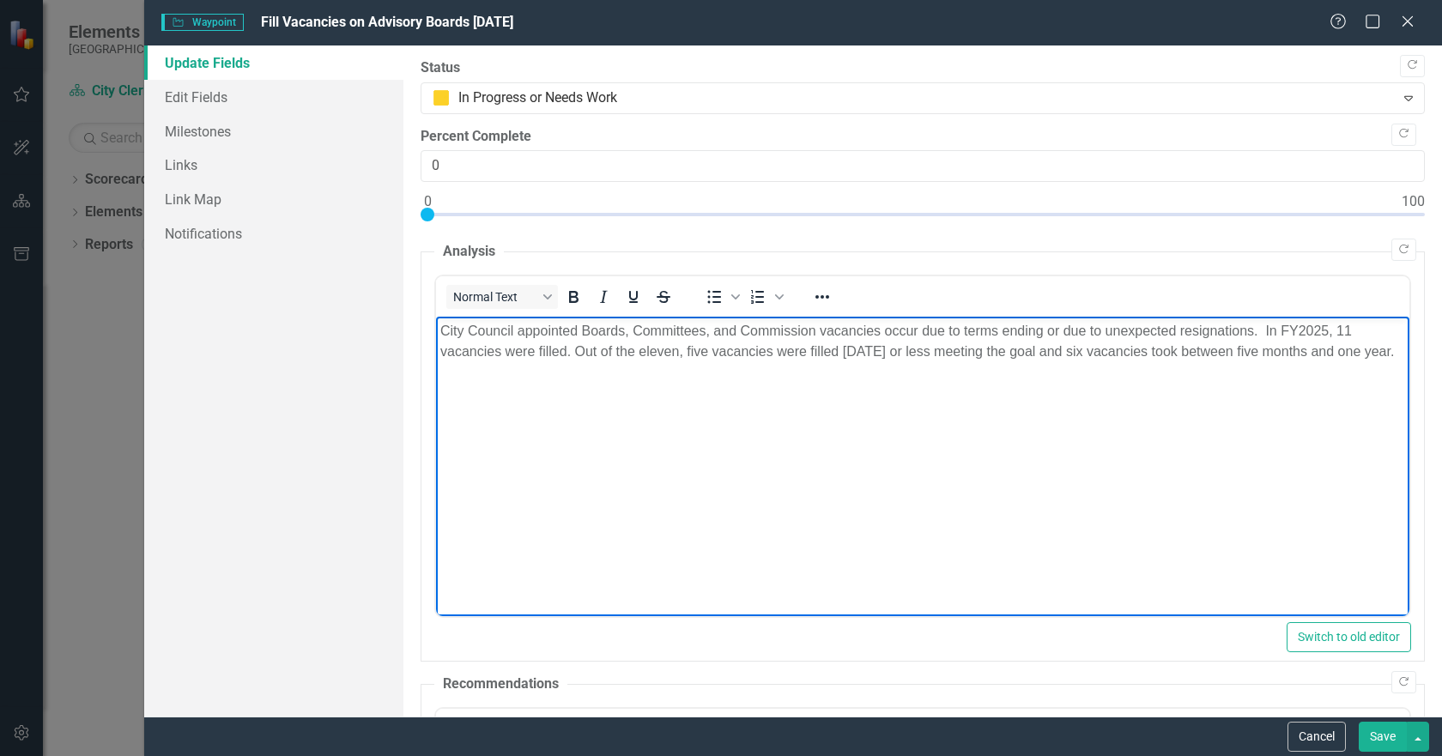
drag, startPoint x: 1335, startPoint y: 329, endPoint x: 1354, endPoint y: 320, distance: 21.5
click at [1338, 327] on p "City Council appointed Boards, Committees, and Commission vacancies occur due t…" at bounding box center [922, 341] width 965 height 41
click at [919, 375] on p "City Council appointed Boards, Committees, and Commission vacancies occur due t…" at bounding box center [922, 352] width 965 height 62
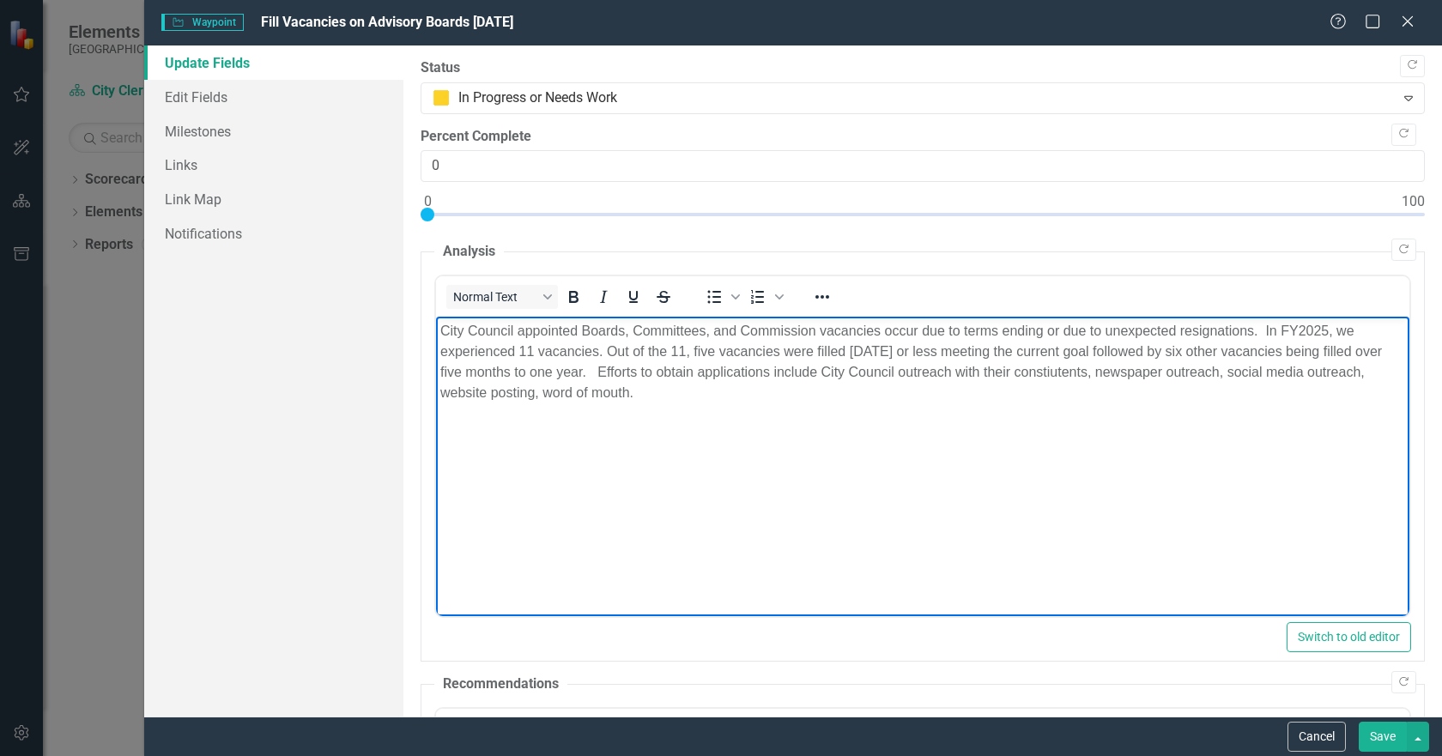
click at [1267, 373] on p "City Council appointed Boards, Committees, and Commission vacancies occur due t…" at bounding box center [922, 362] width 965 height 82
click at [603, 387] on p "City Council appointed Boards, Committees, and Commission vacancies occur due t…" at bounding box center [922, 362] width 965 height 82
click at [883, 397] on p "City Council appointed Boards, Committees, and Commission vacancies occur due t…" at bounding box center [922, 362] width 965 height 82
click at [618, 330] on p "City Council appointed Boards, Committees, and Commission vacancies occur due t…" at bounding box center [922, 362] width 965 height 82
click at [510, 365] on p "City Council appointed Boards, Committees, and Commissions vacancies occur due …" at bounding box center [922, 362] width 965 height 82
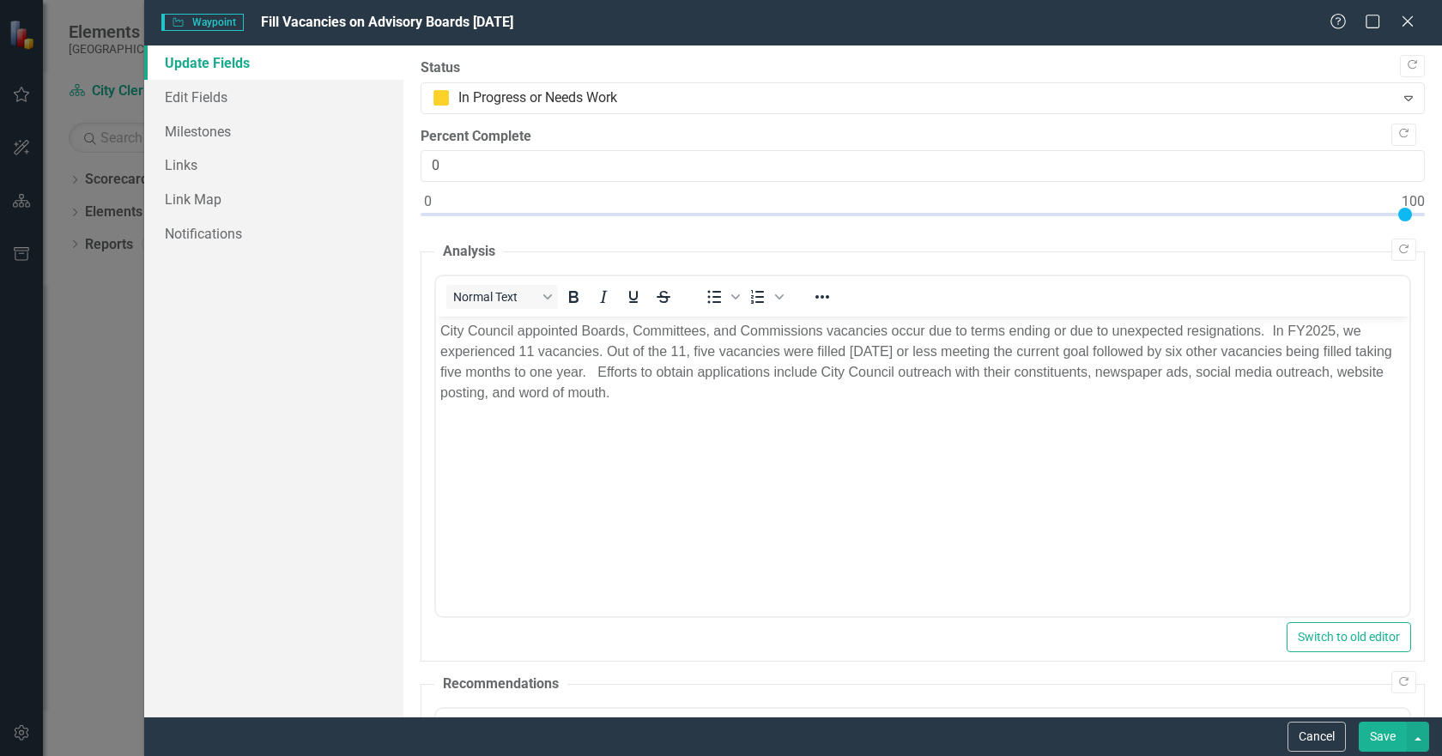
type input "100"
click at [1410, 215] on div at bounding box center [923, 218] width 1004 height 21
drag, startPoint x: 1376, startPoint y: 740, endPoint x: 1354, endPoint y: 726, distance: 26.2
click at [1366, 734] on button "Save" at bounding box center [1383, 737] width 48 height 30
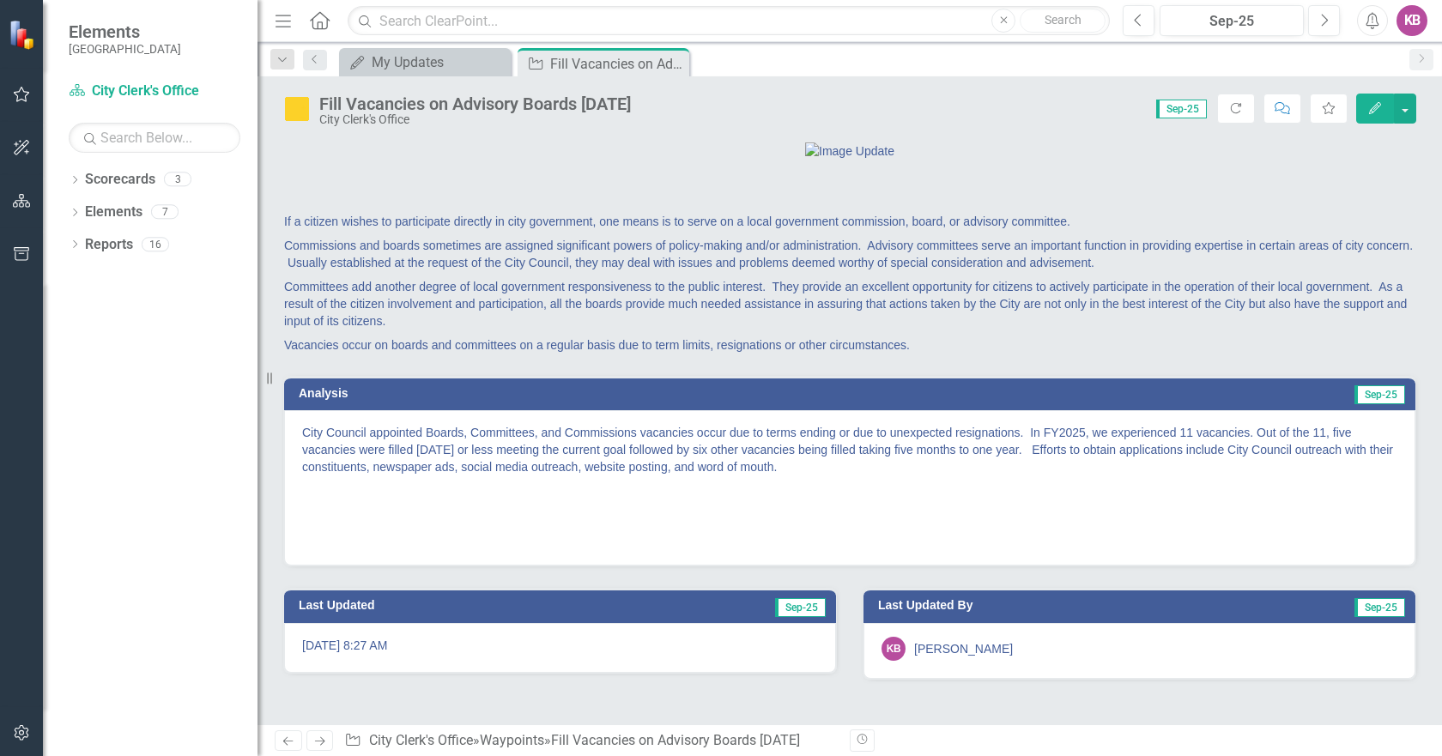
scroll to position [62, 0]
